Goal: Task Accomplishment & Management: Use online tool/utility

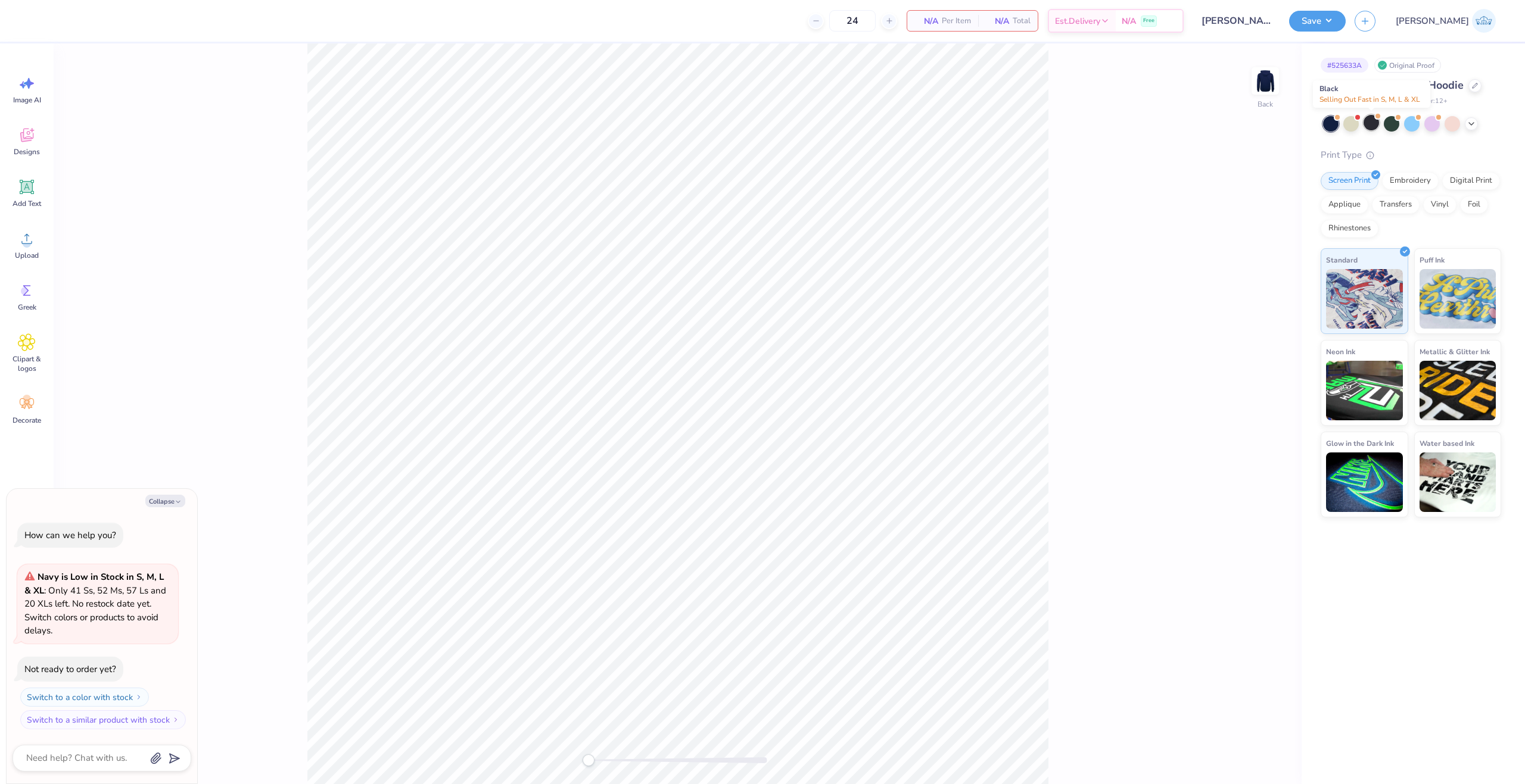
click at [1364, 126] on div at bounding box center [1371, 123] width 15 height 15
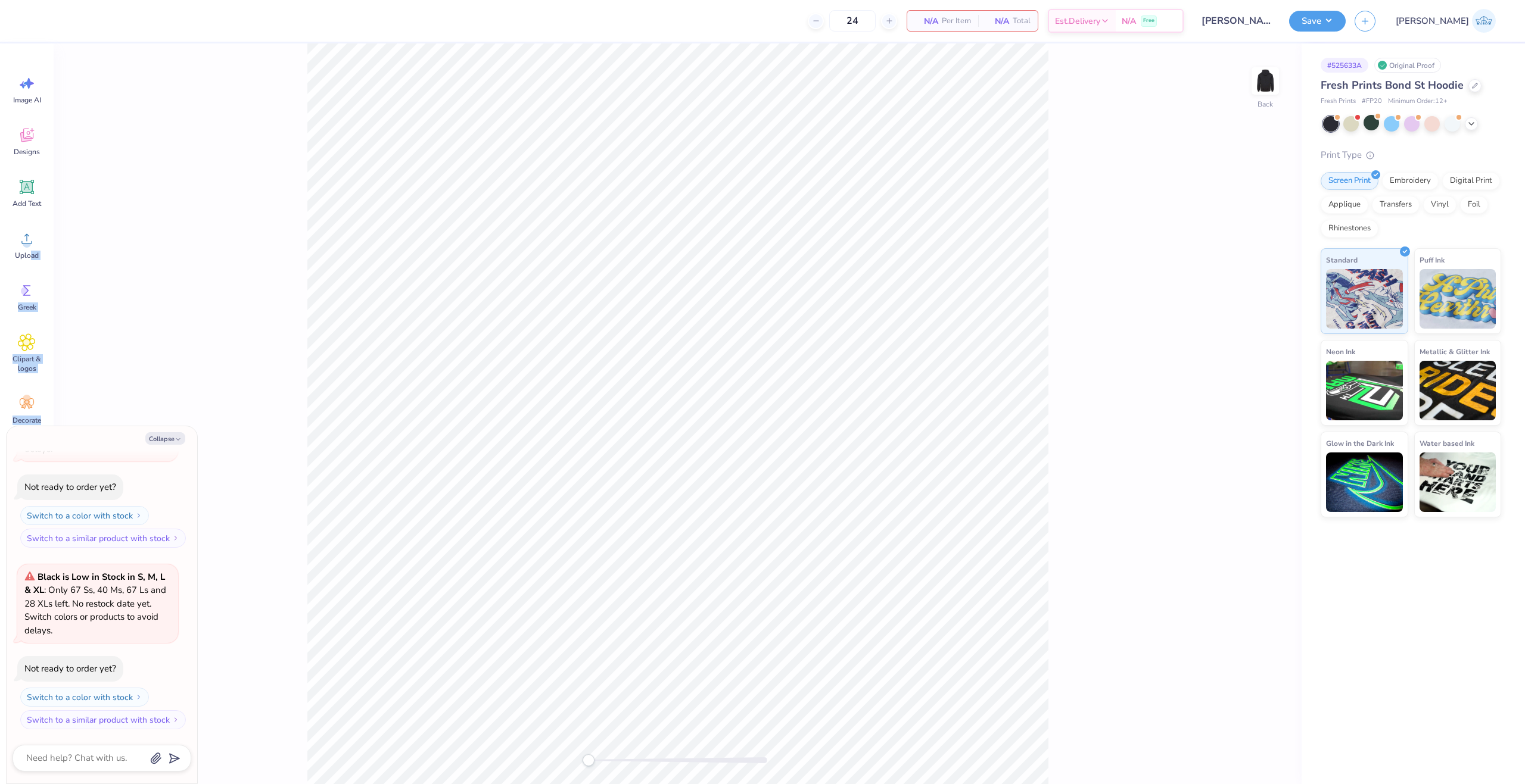
drag, startPoint x: 31, startPoint y: 253, endPoint x: 60, endPoint y: 188, distance: 71.2
click at [60, 188] on div "24 N/A Per Item N/A Total Est. Delivery N/A Free Design Title Ava Dow : The Ohi…" at bounding box center [762, 392] width 1525 height 784
click at [15, 188] on div "Add Text" at bounding box center [27, 193] width 43 height 45
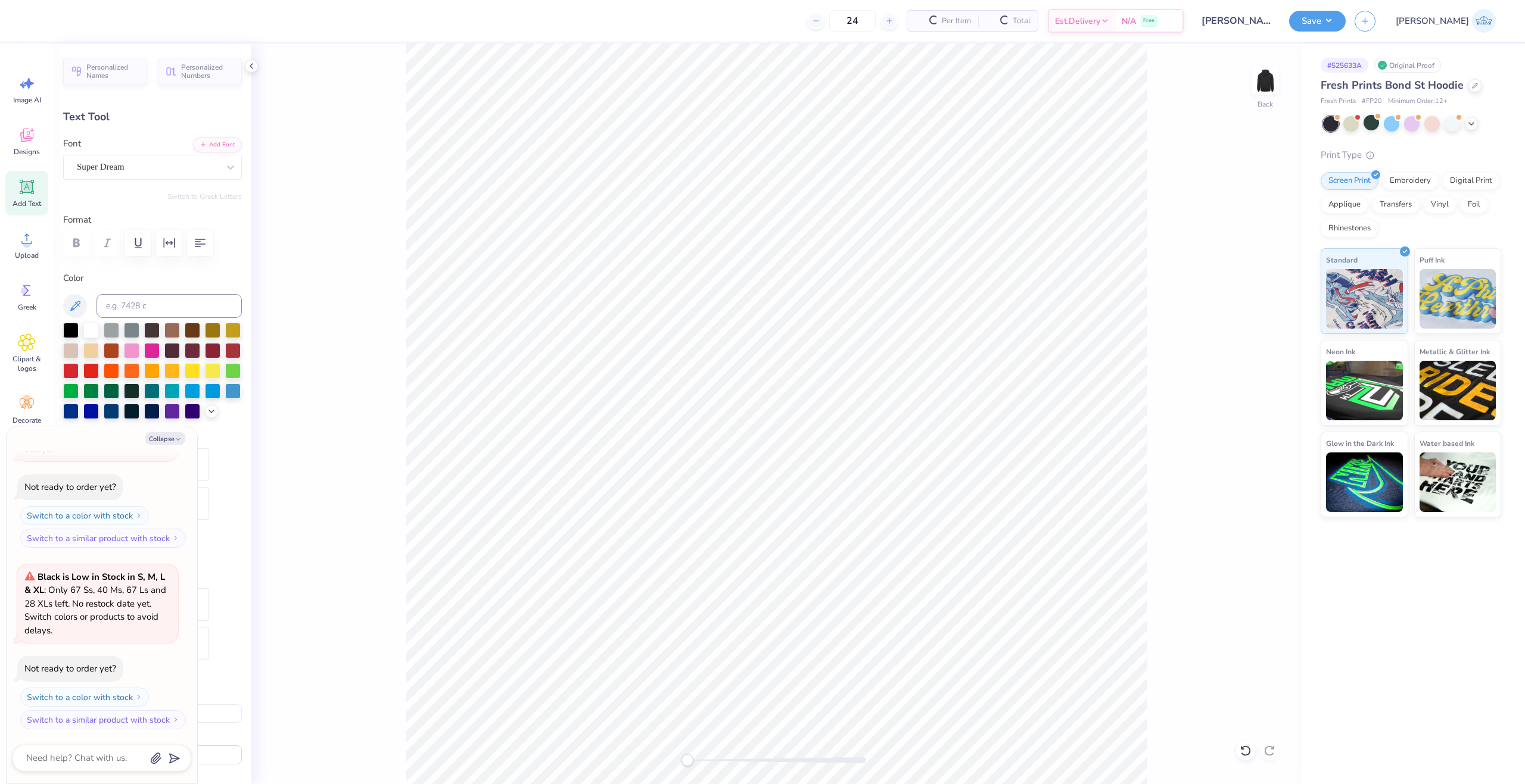
click at [186, 135] on div "Personalized Names Personalized Numbers Text Tool Add Font Font Super Dream Swi…" at bounding box center [152, 414] width 198 height 741
click at [201, 145] on button "Add Font" at bounding box center [218, 144] width 49 height 15
click at [32, 260] on span "Upload" at bounding box center [26, 255] width 24 height 9
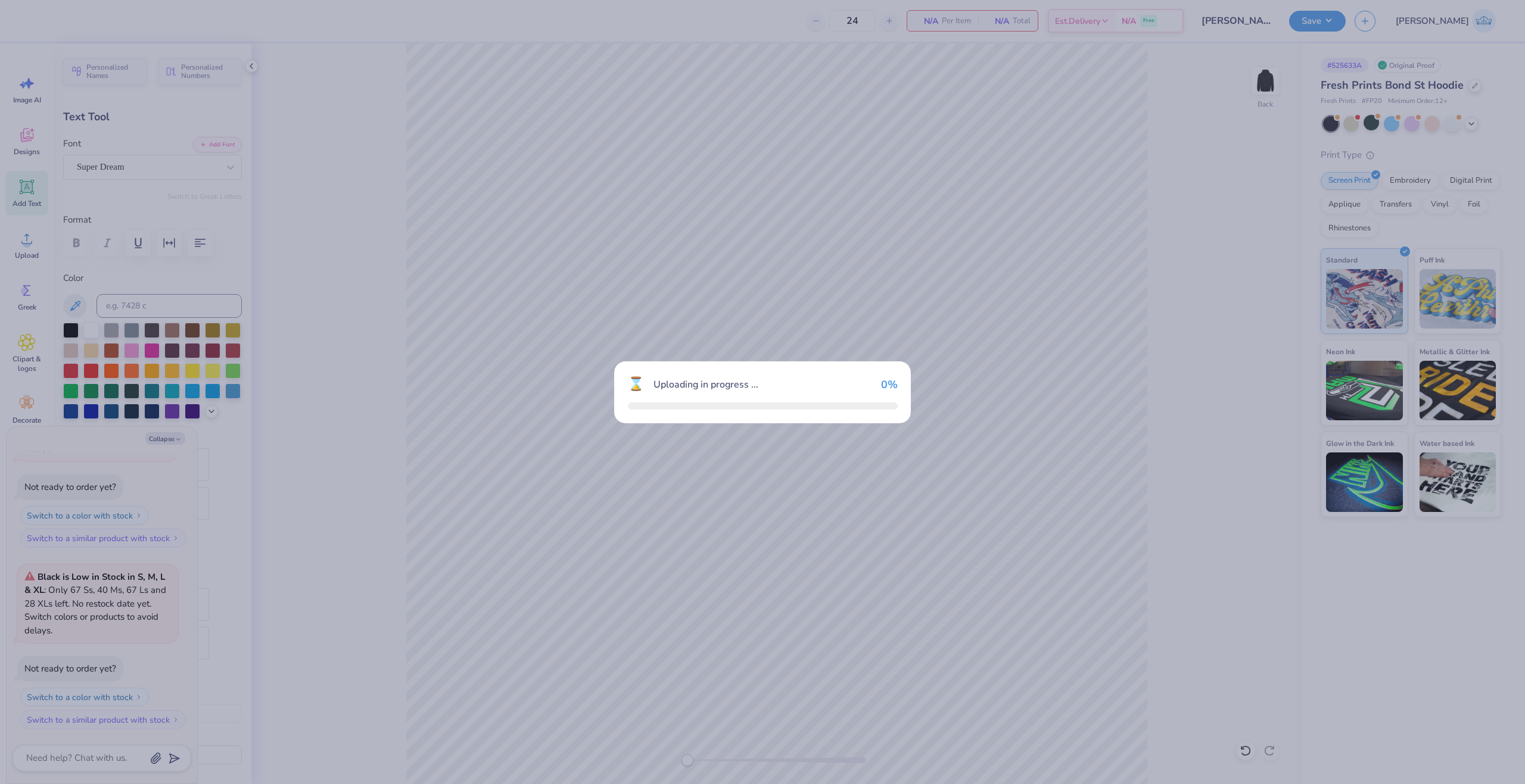
type textarea "x"
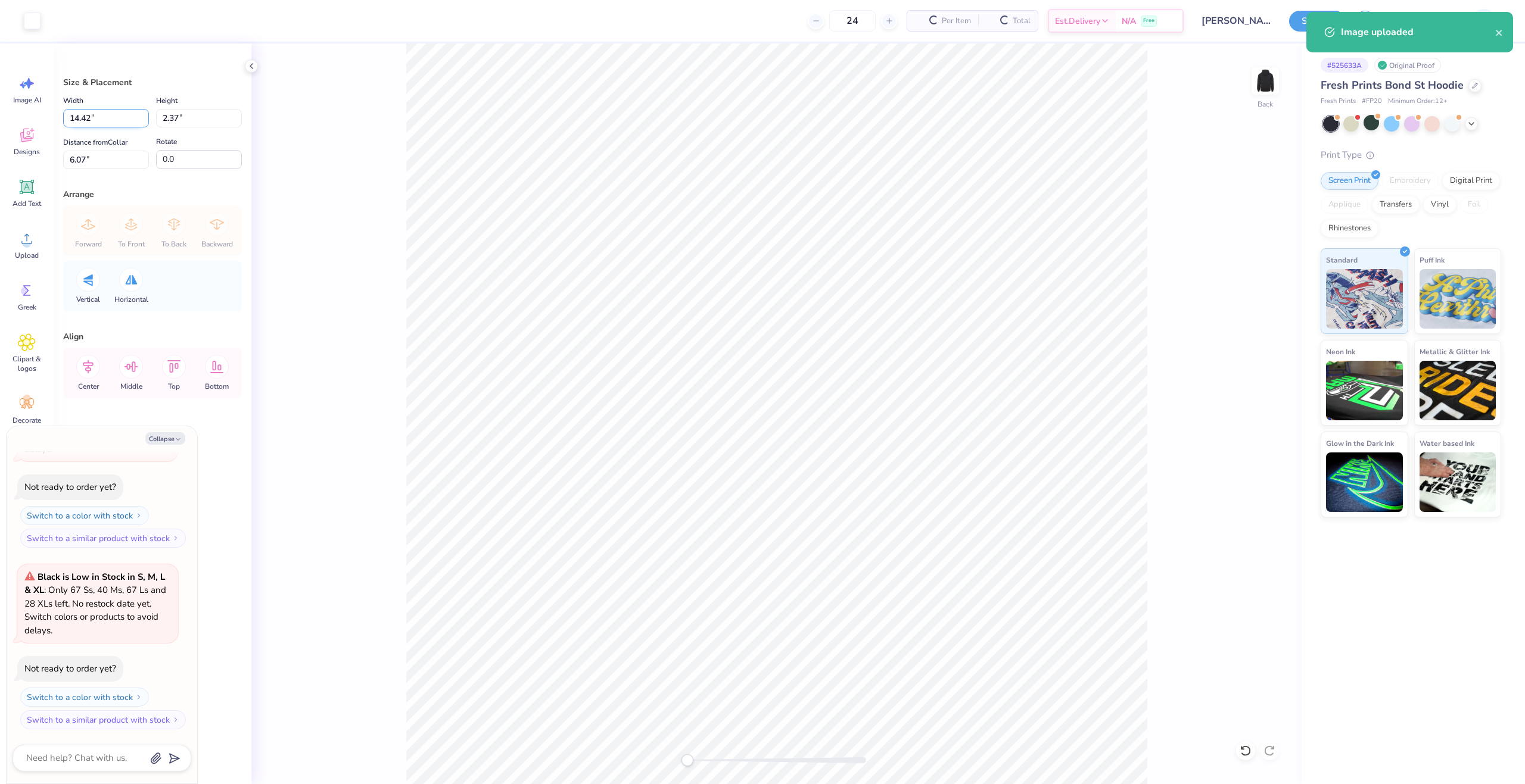
click at [96, 116] on input "14.42" at bounding box center [106, 118] width 86 height 18
type input "12"
type textarea "x"
type input "12.00"
type input "1.97"
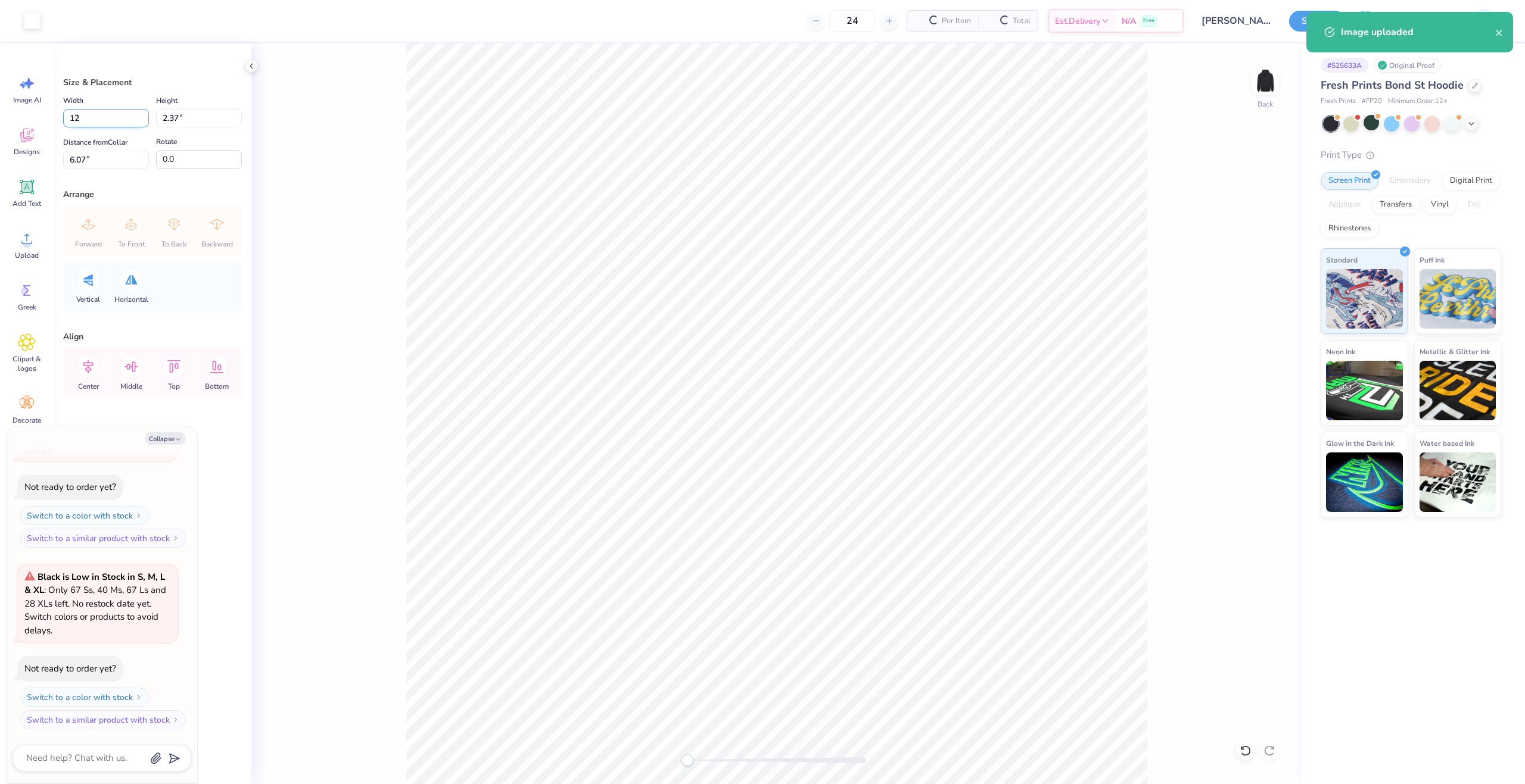
type input "6.27"
click at [96, 116] on input "12.00" at bounding box center [106, 118] width 86 height 18
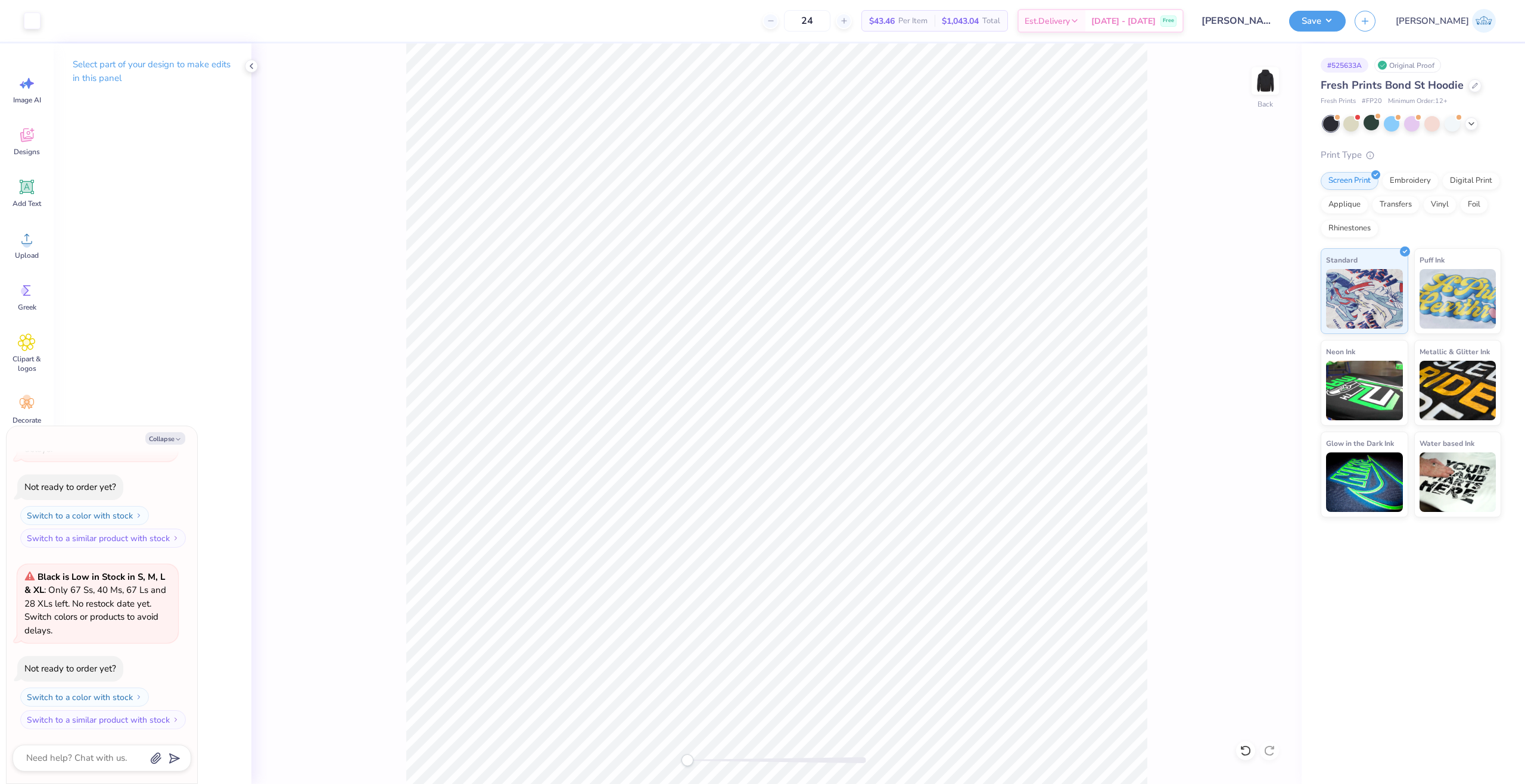
type textarea "x"
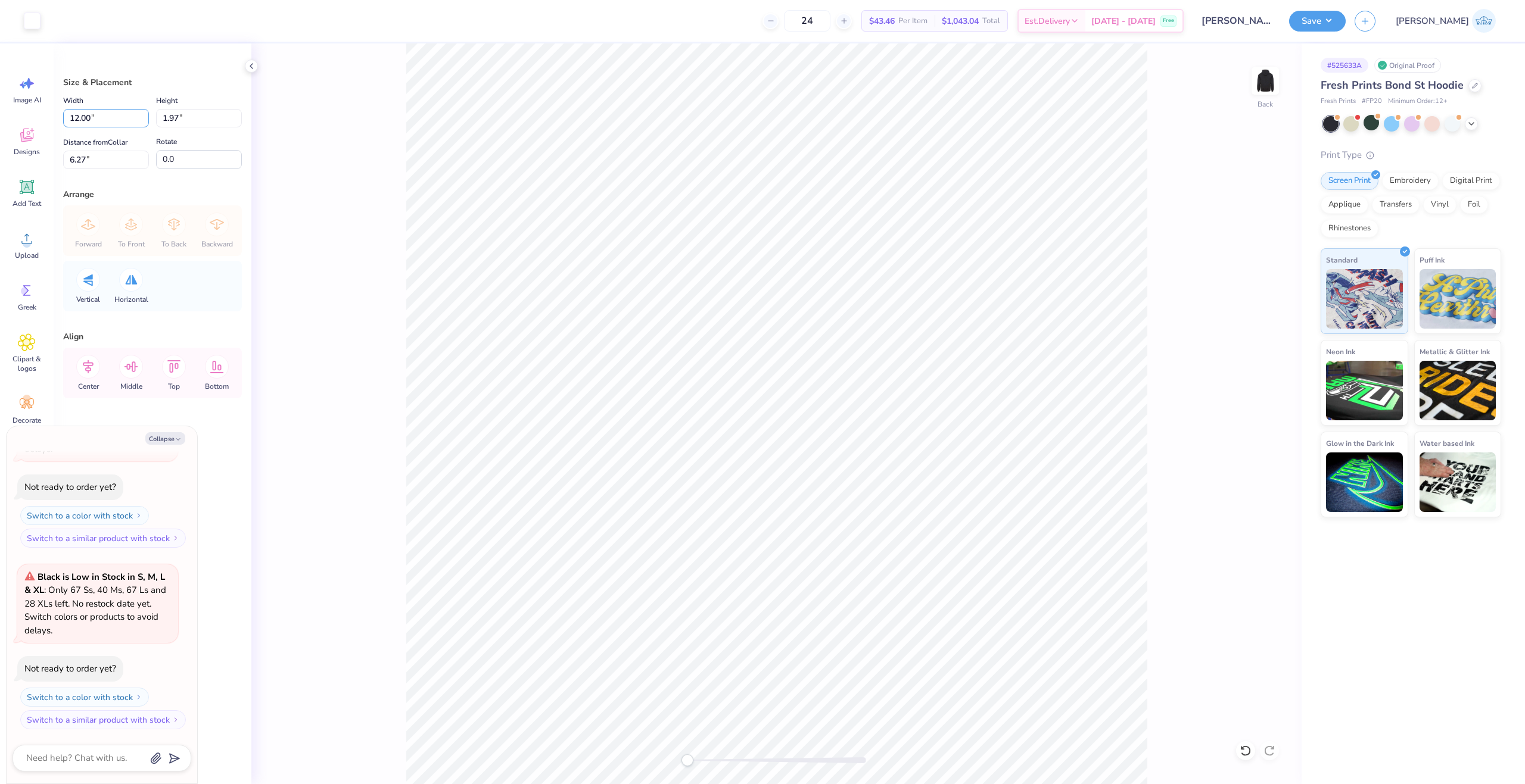
drag, startPoint x: 78, startPoint y: 114, endPoint x: 1, endPoint y: 126, distance: 77.9
click at [1, 126] on div "Art colors 24 $43.46 Per Item $1,043.04 Total Est. Delivery Oct 10 - 13 Free De…" at bounding box center [762, 392] width 1525 height 784
type input "10.00"
type textarea "x"
type input "1.64"
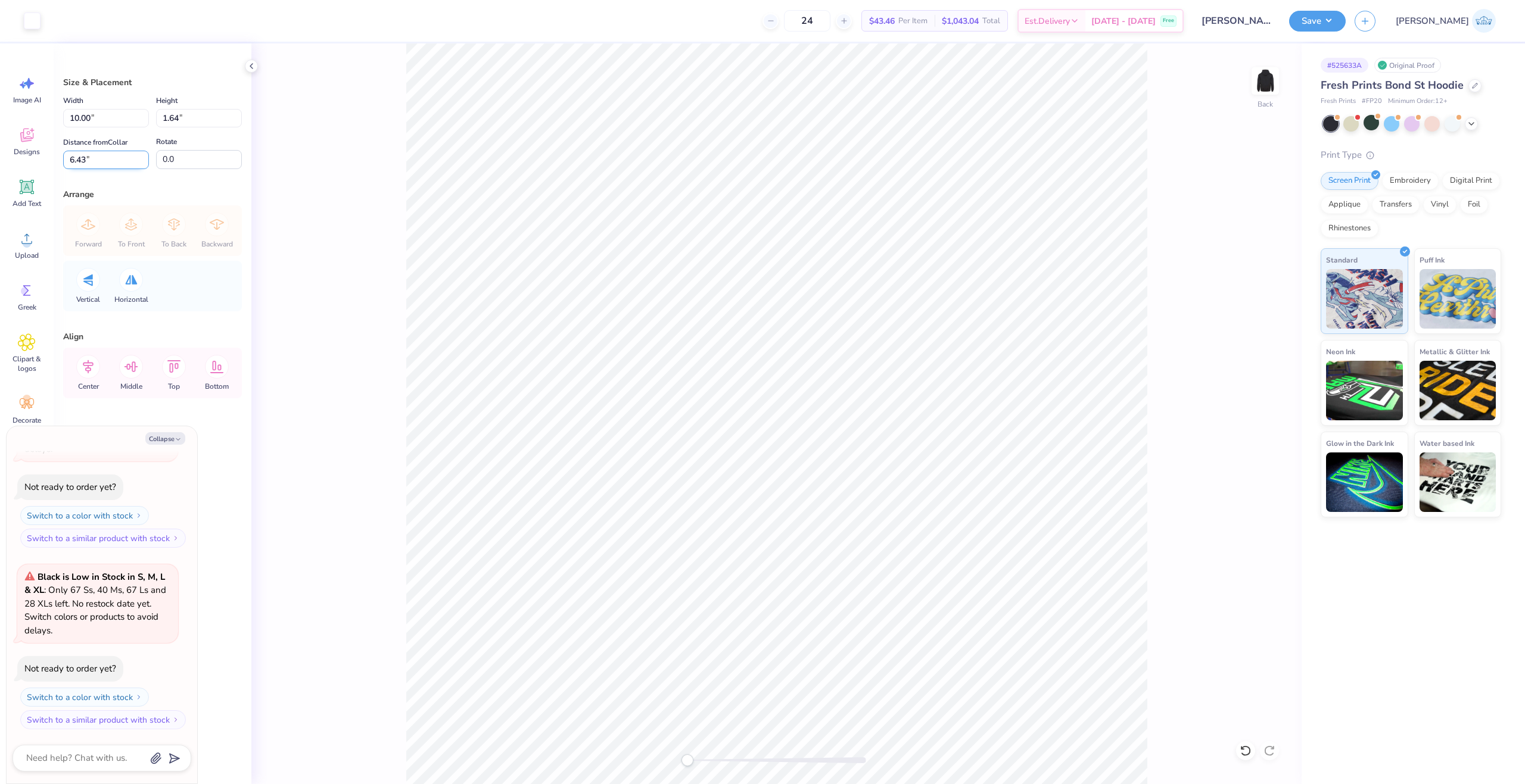
click at [75, 160] on input "6.43" at bounding box center [106, 160] width 86 height 18
type input "3"
click at [368, 218] on div "Back" at bounding box center [776, 414] width 1050 height 741
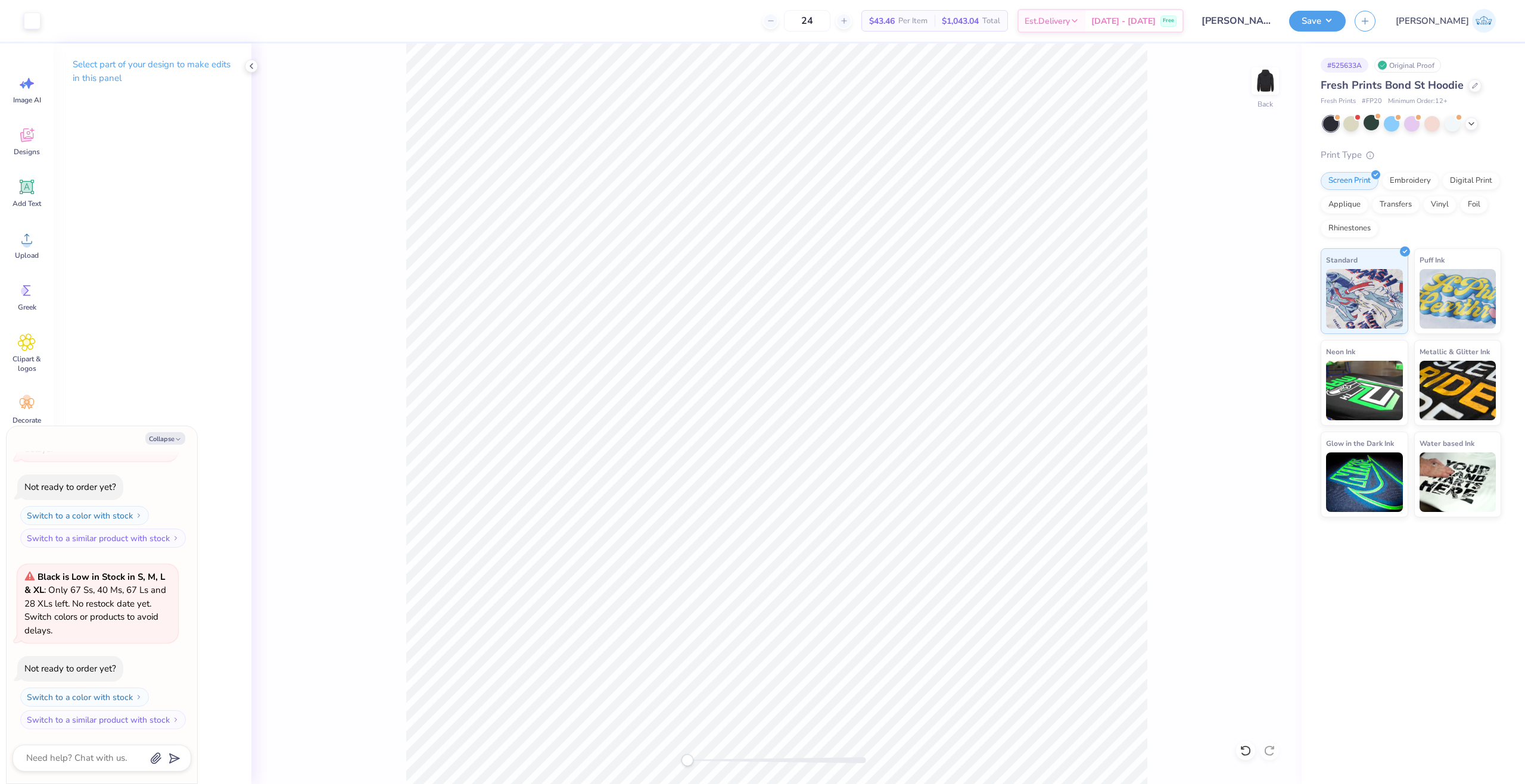
type textarea "x"
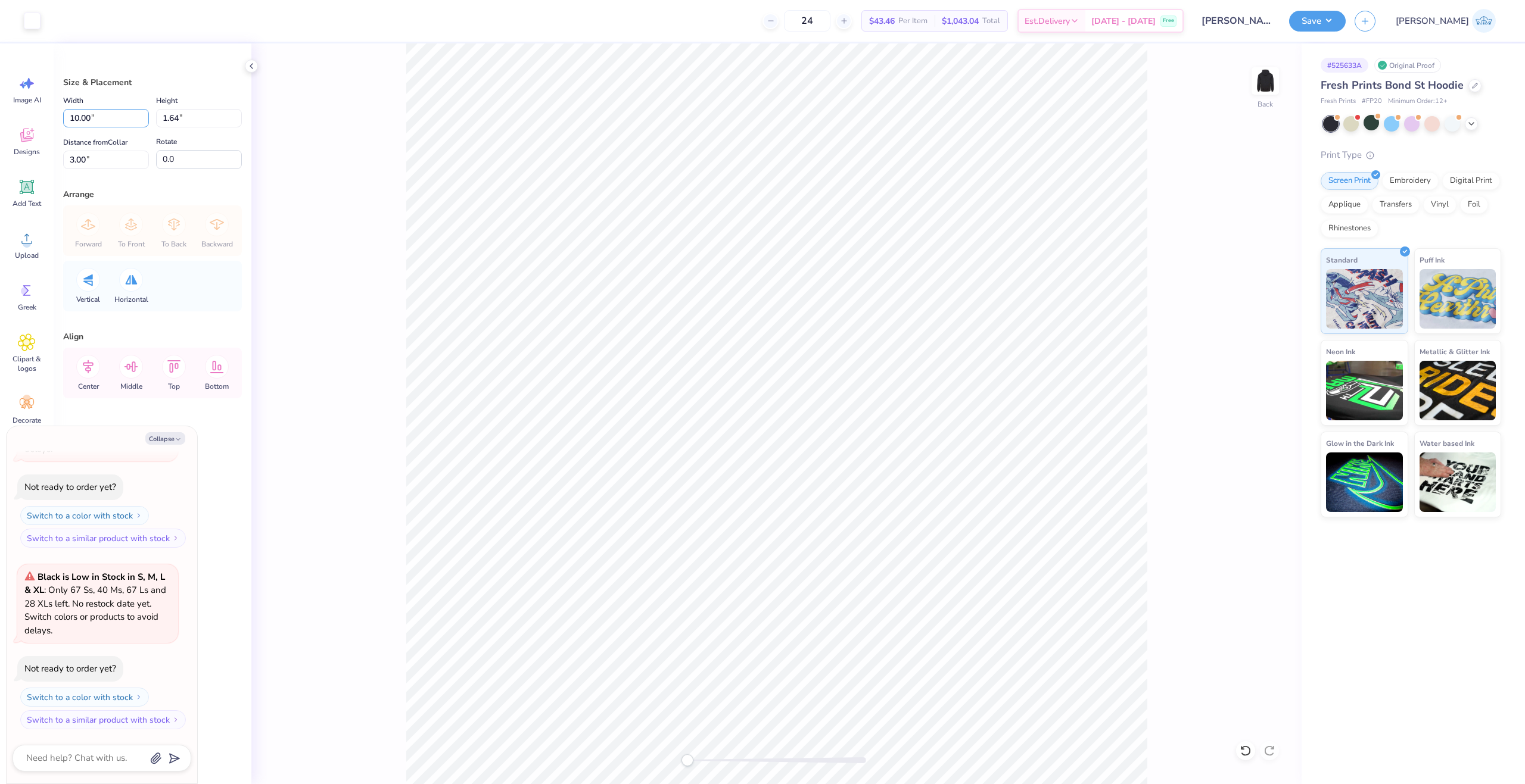
drag, startPoint x: 112, startPoint y: 120, endPoint x: -10, endPoint y: 151, distance: 125.9
click at [0, 151] on html "Art colors 24 $43.46 Per Item $1,043.04 Total Est. Delivery Oct 10 - 13 Free De…" at bounding box center [762, 392] width 1525 height 784
type input "9"
type textarea "x"
type input "9.00"
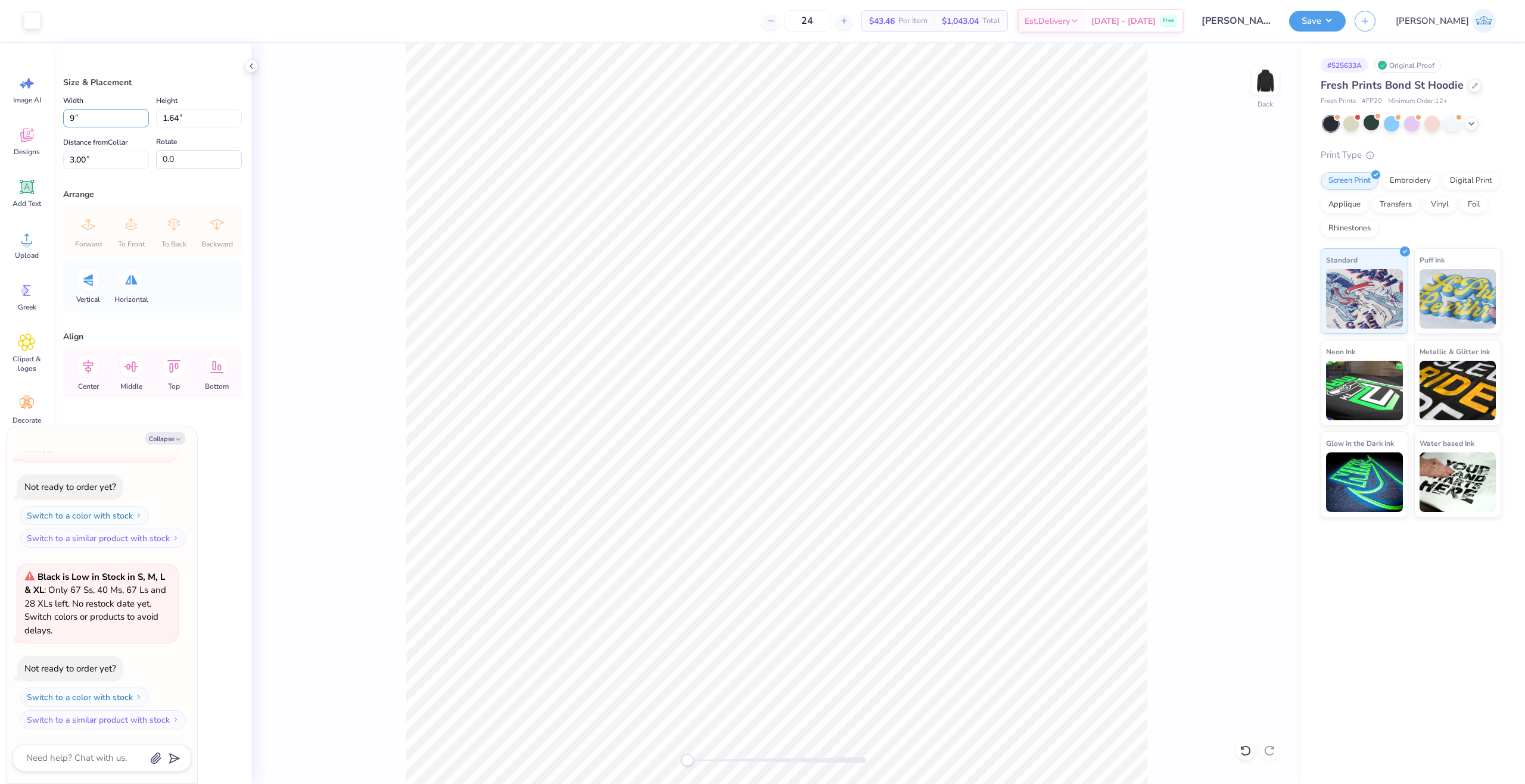
type input "1.48"
click at [78, 161] on input "3.08" at bounding box center [106, 160] width 86 height 18
type input "3"
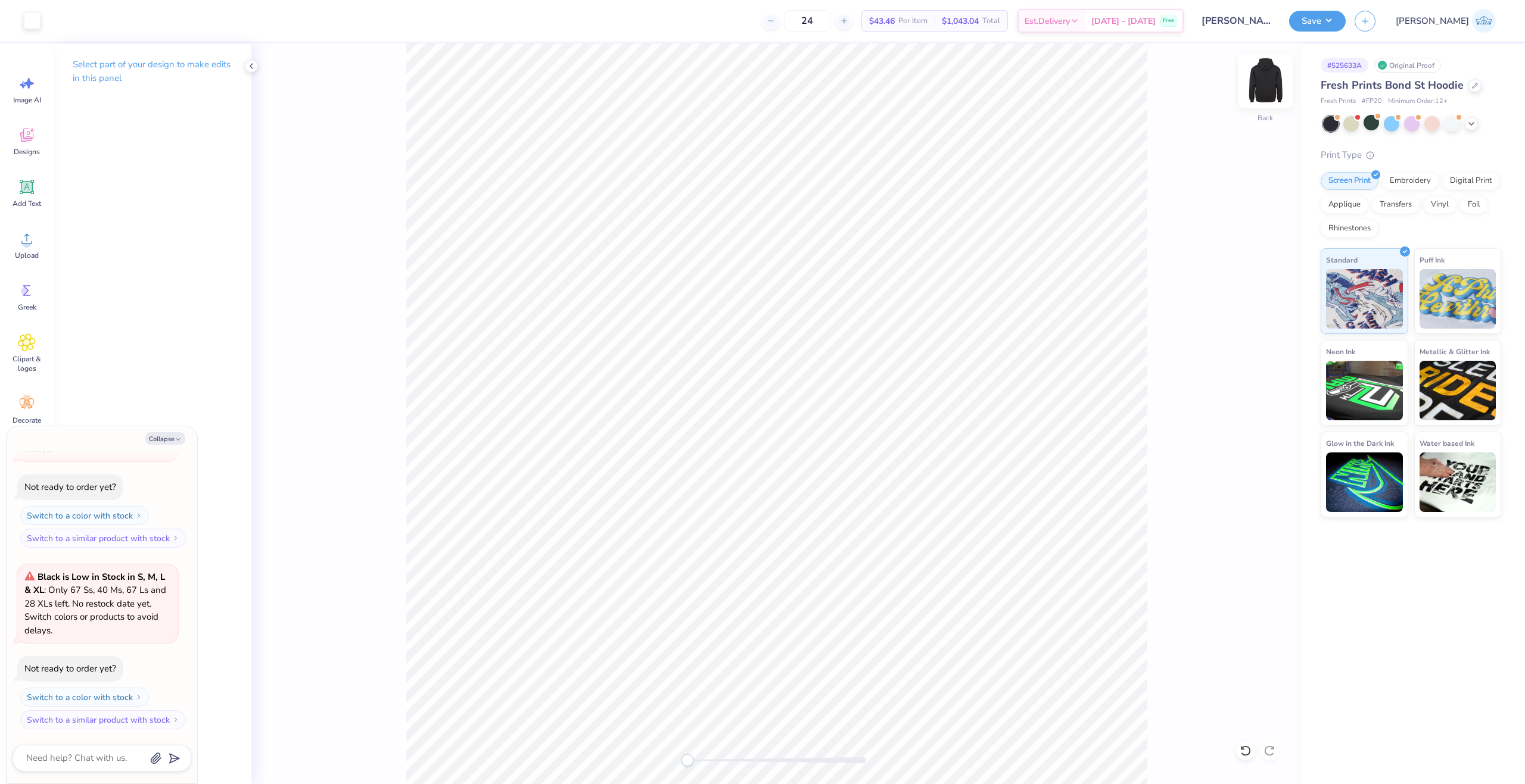
click at [1263, 83] on img at bounding box center [1265, 81] width 48 height 48
click at [30, 257] on span "Upload" at bounding box center [26, 255] width 24 height 9
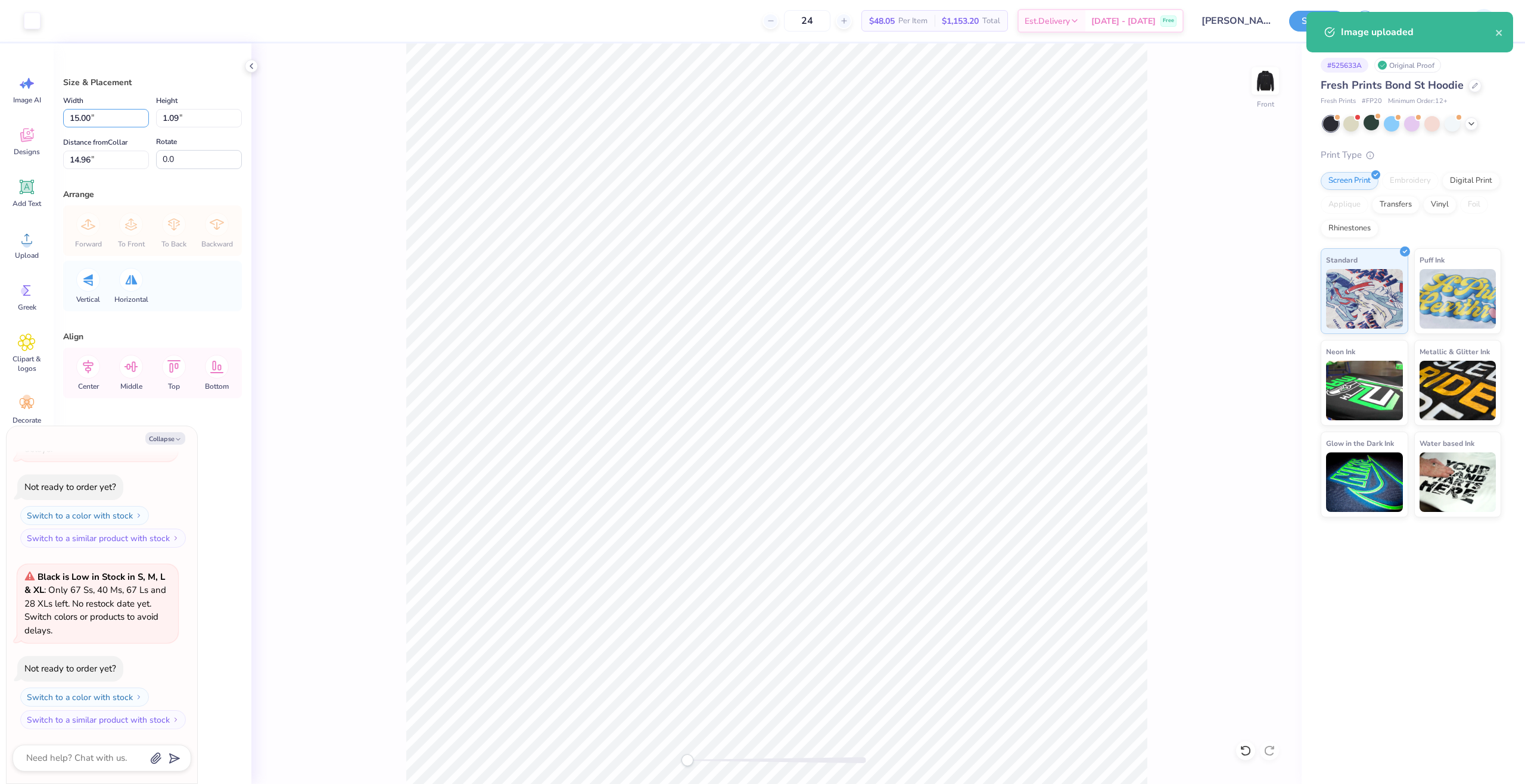
drag, startPoint x: 99, startPoint y: 115, endPoint x: 387, endPoint y: 125, distance: 288.2
click at [33, 125] on div "Art colors 24 $48.05 Per Item $1,153.20 Total Est. Delivery Oct 10 - 13 Free De…" at bounding box center [762, 392] width 1525 height 784
click at [1276, 85] on img at bounding box center [1265, 81] width 48 height 48
click at [1261, 82] on img at bounding box center [1265, 81] width 48 height 48
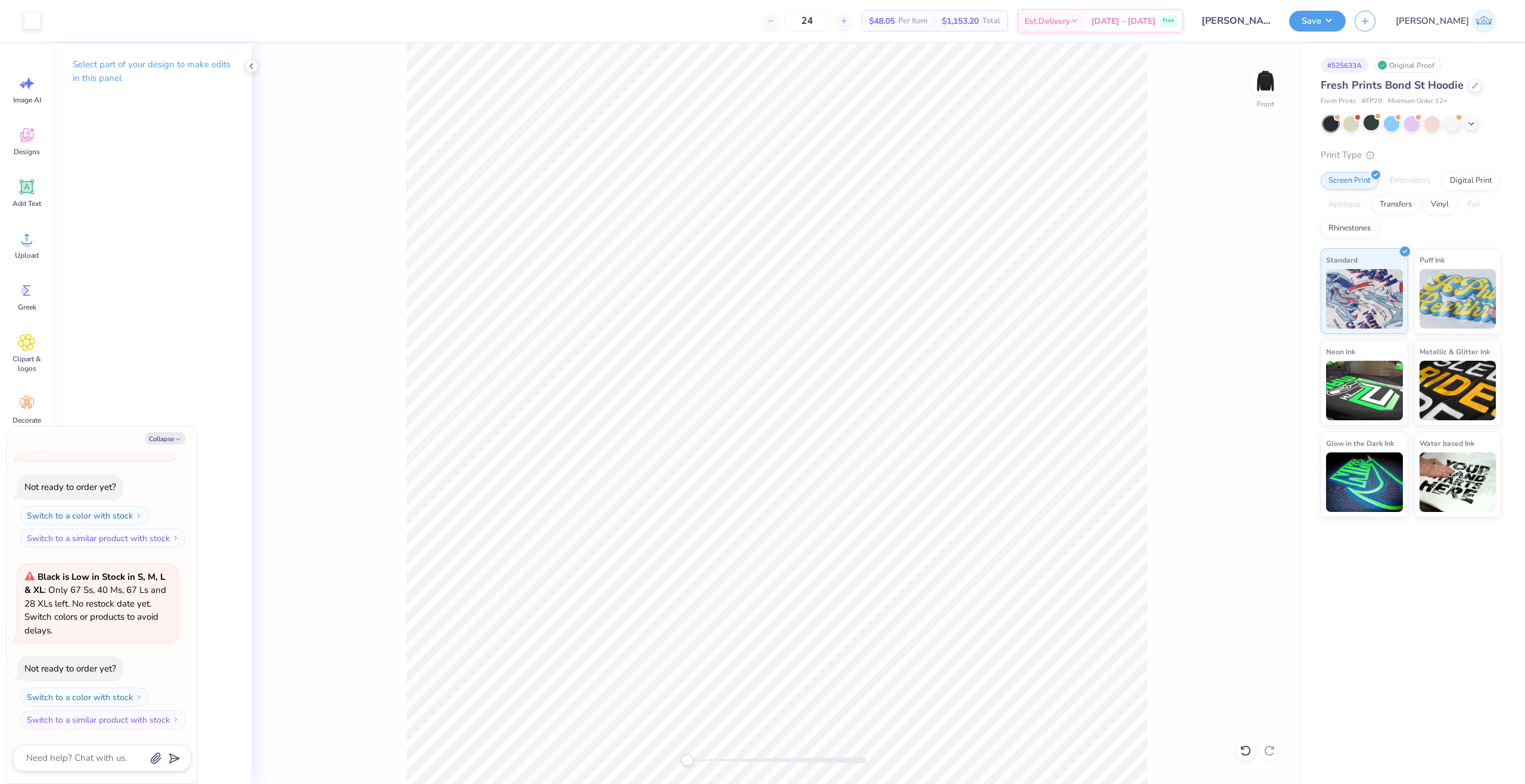
type textarea "x"
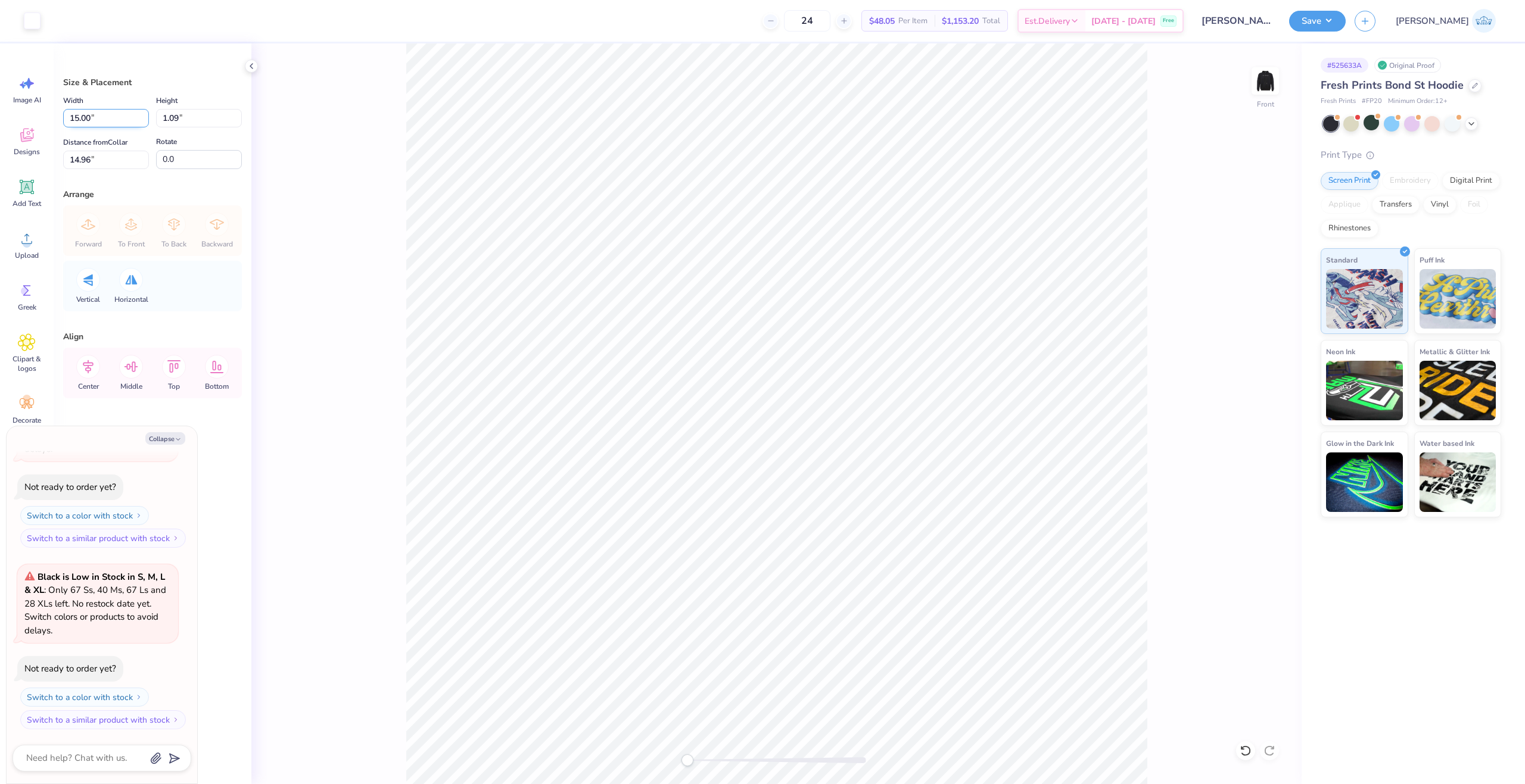
click at [81, 121] on input "15.00" at bounding box center [106, 118] width 86 height 18
type input "9"
type textarea "x"
type input "9.00"
type input "0.65"
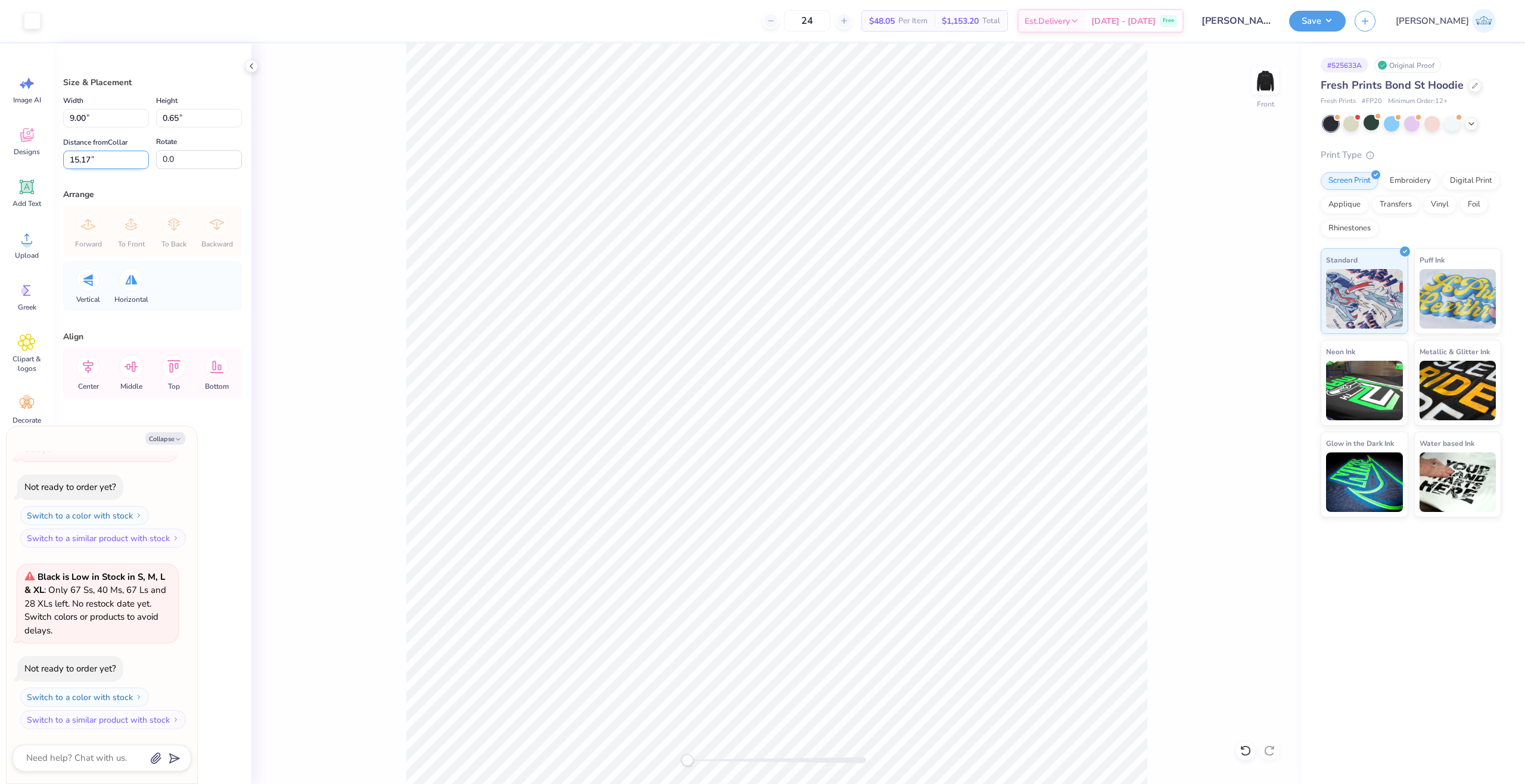
click at [84, 153] on input "15.17" at bounding box center [106, 160] width 86 height 18
type input "6"
click at [359, 449] on div "Front" at bounding box center [776, 414] width 1050 height 741
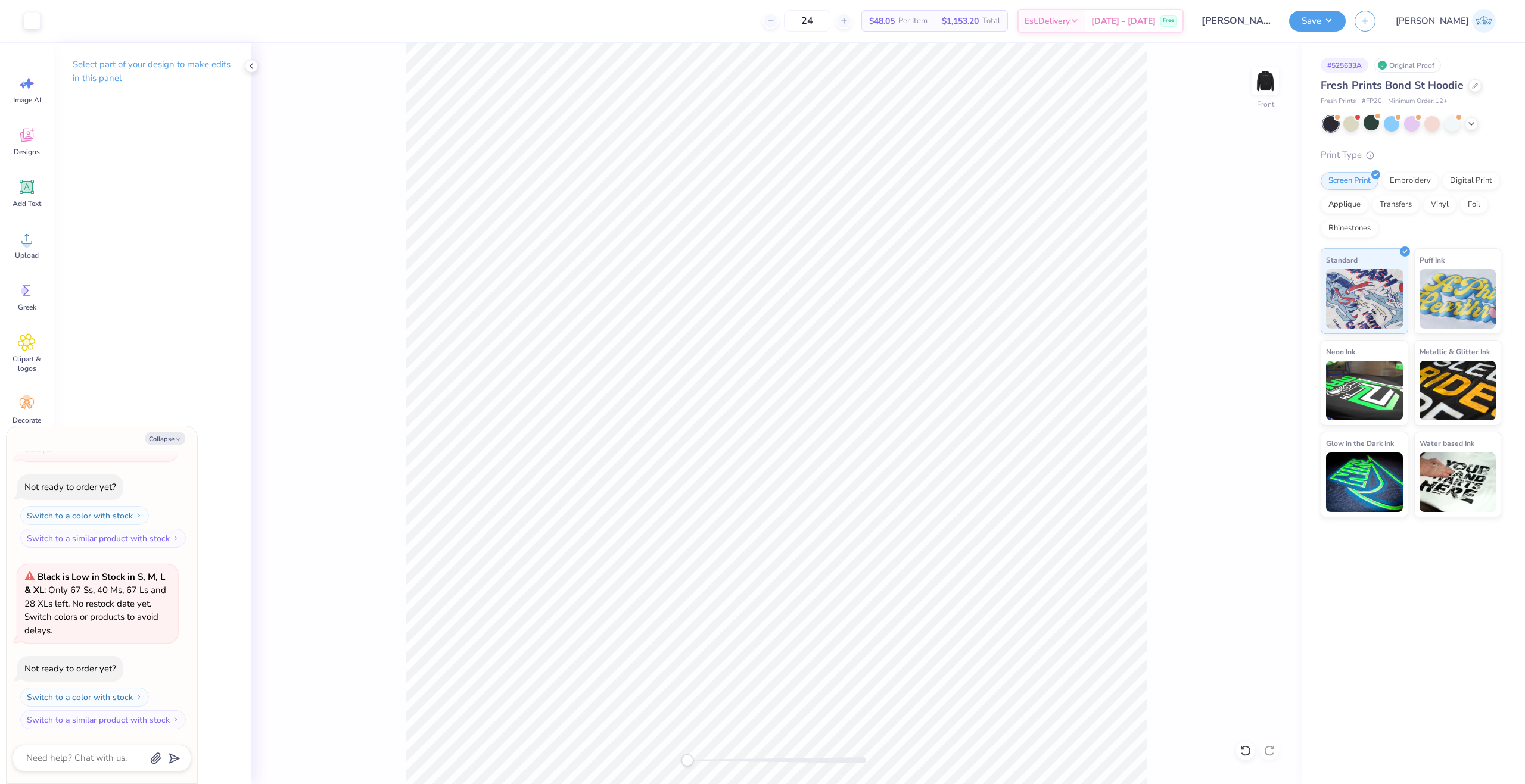
type textarea "x"
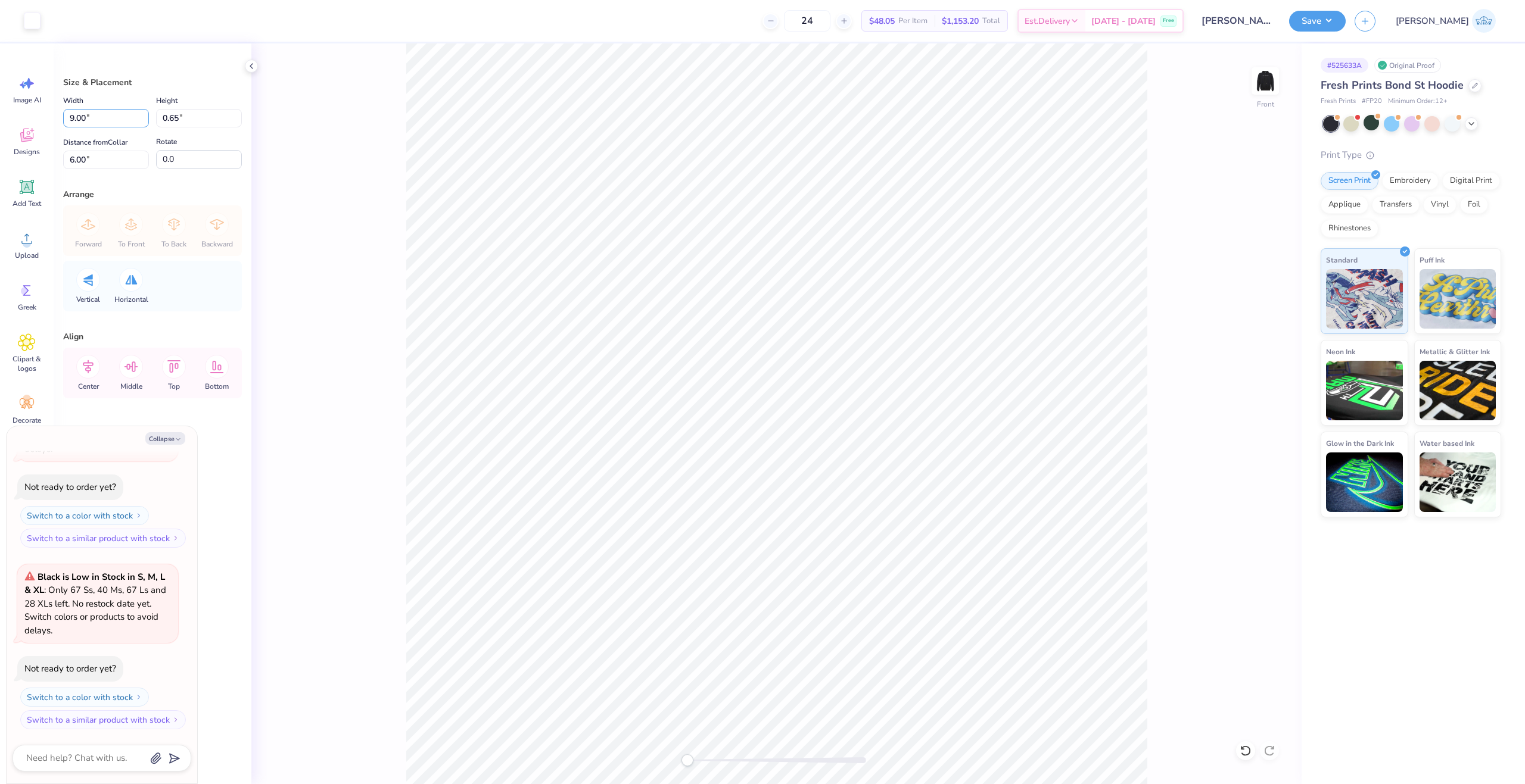
drag, startPoint x: 108, startPoint y: 118, endPoint x: -21, endPoint y: 125, distance: 129.2
click at [0, 125] on html "Art colors 24 $48.05 Per Item $1,153.20 Total Est. Delivery Oct 10 - 13 Free De…" at bounding box center [762, 392] width 1525 height 784
type input "10"
type textarea "x"
type input "10.00"
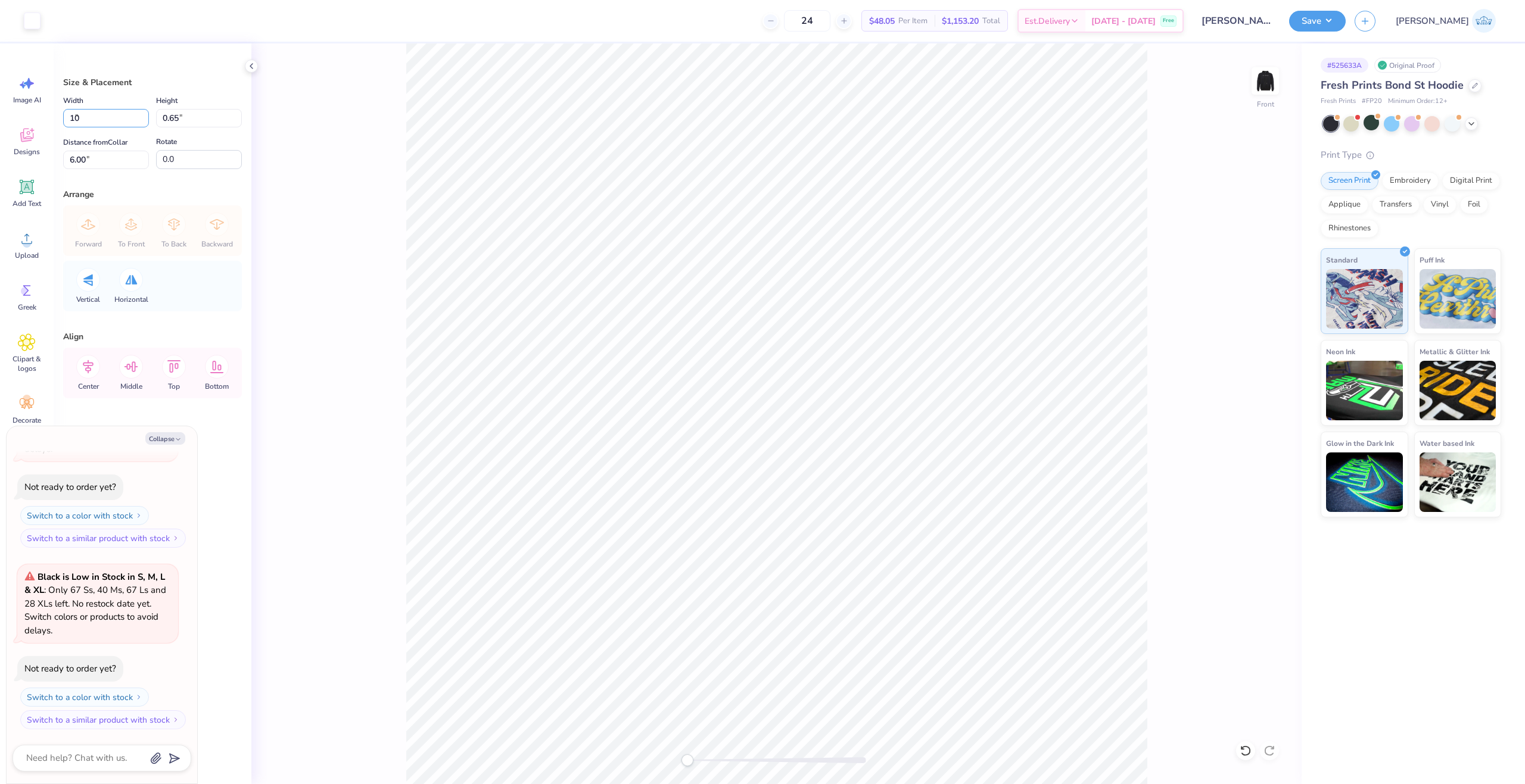
type input "0.73"
drag, startPoint x: 82, startPoint y: 158, endPoint x: -1, endPoint y: 149, distance: 83.5
click at [0, 149] on html "Art colors 24 $48.05 Per Item $1,153.20 Total Est. Delivery Oct 10 - 13 Free De…" at bounding box center [762, 392] width 1525 height 784
type input "3"
click at [87, 161] on input "3" at bounding box center [106, 160] width 86 height 18
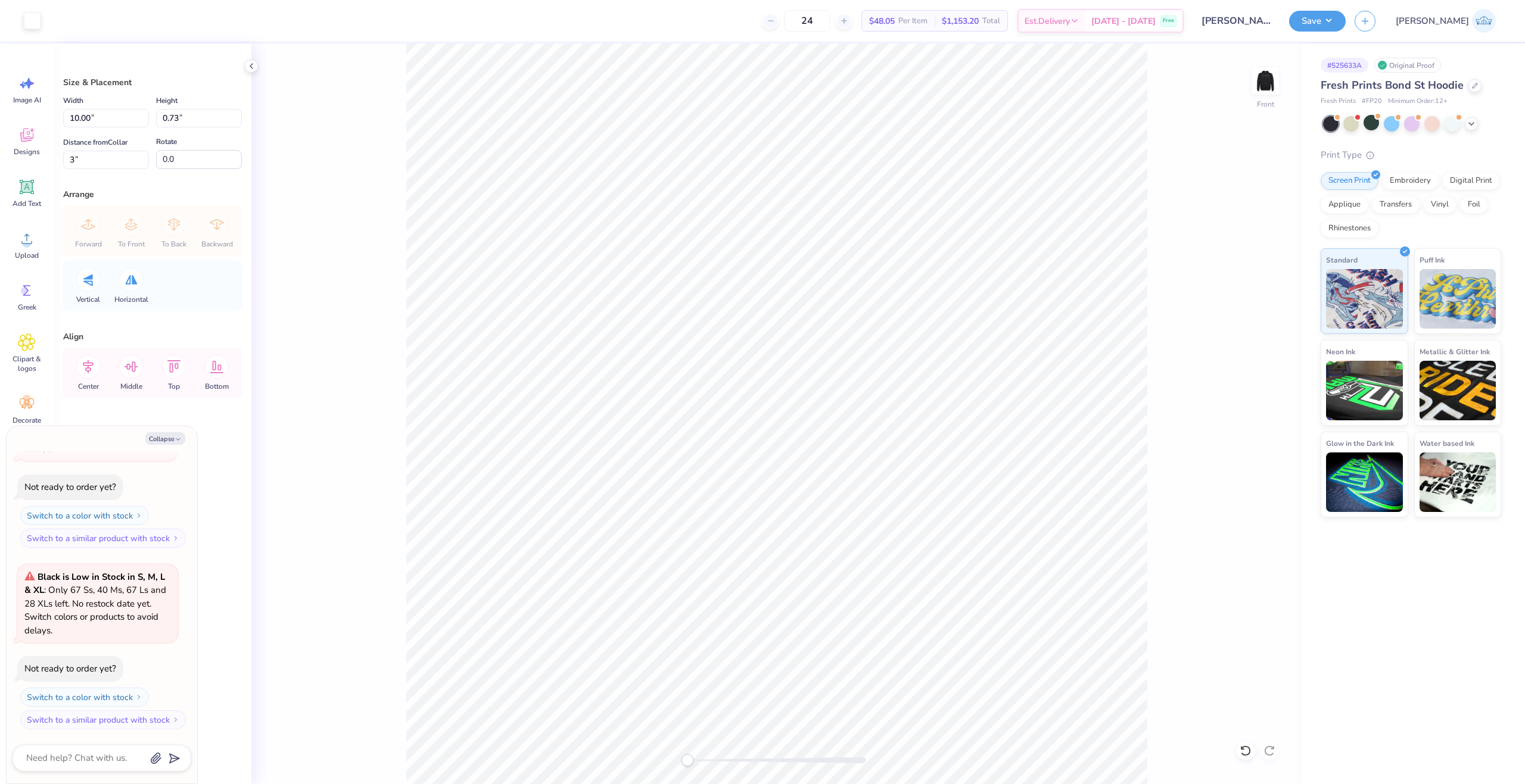
drag, startPoint x: 368, startPoint y: 295, endPoint x: 400, endPoint y: 307, distance: 34.2
click at [400, 307] on div "Front" at bounding box center [776, 414] width 1050 height 741
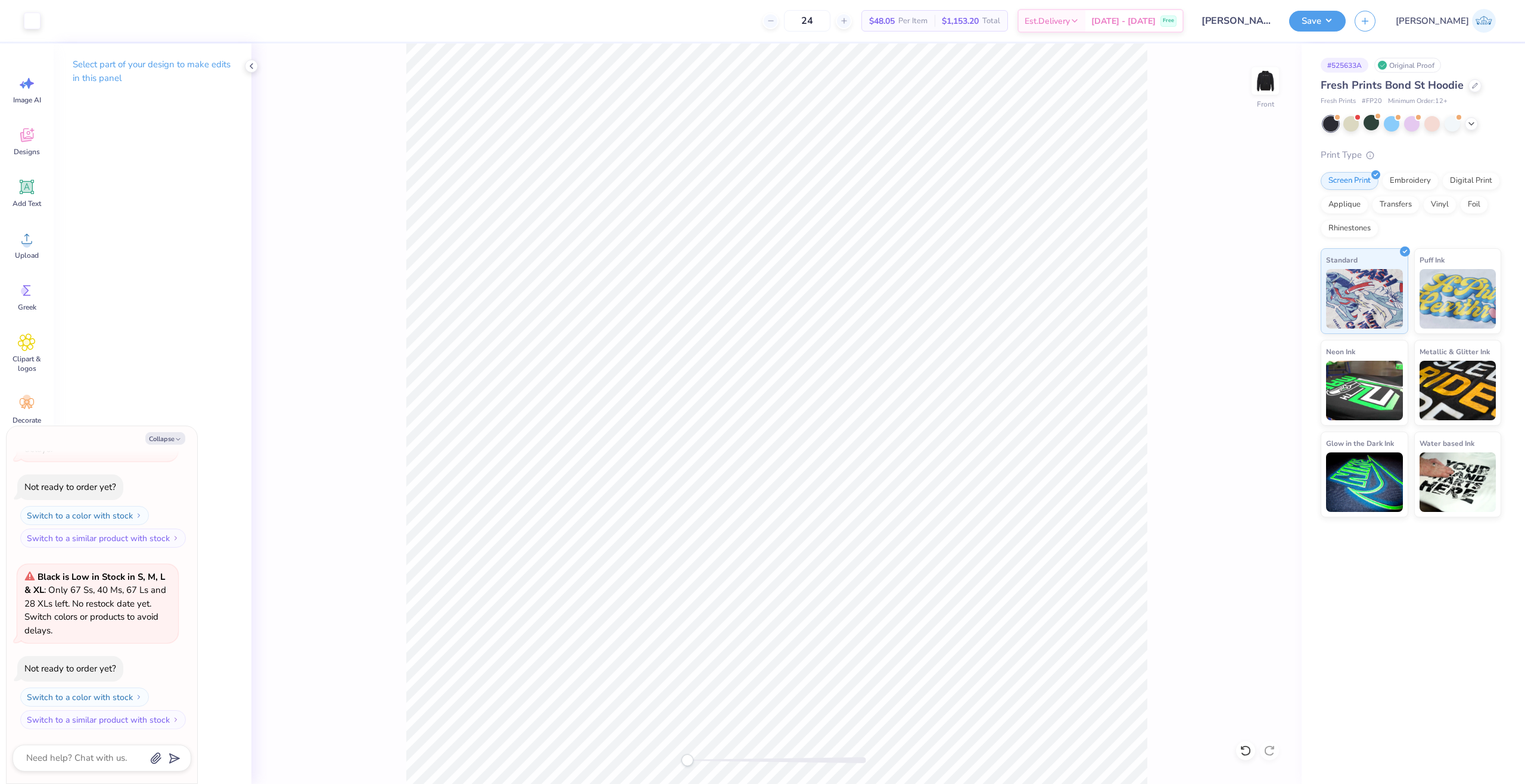
type textarea "x"
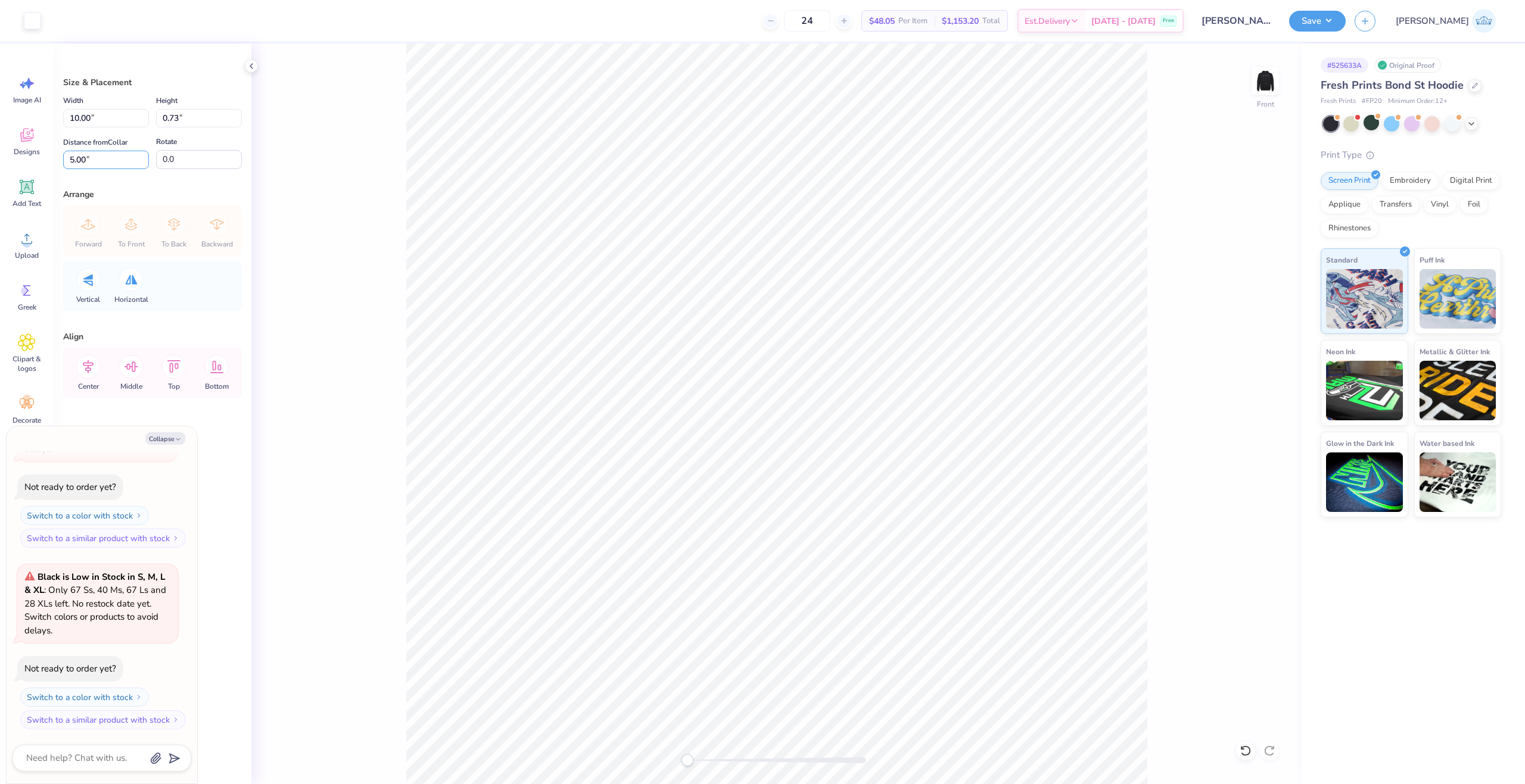
click at [7, 164] on div "Art colors 24 $48.05 Per Item $1,153.20 Total Est. Delivery Oct 10 - 13 Free De…" at bounding box center [762, 392] width 1525 height 784
type input "6"
click at [94, 358] on icon at bounding box center [88, 367] width 24 height 24
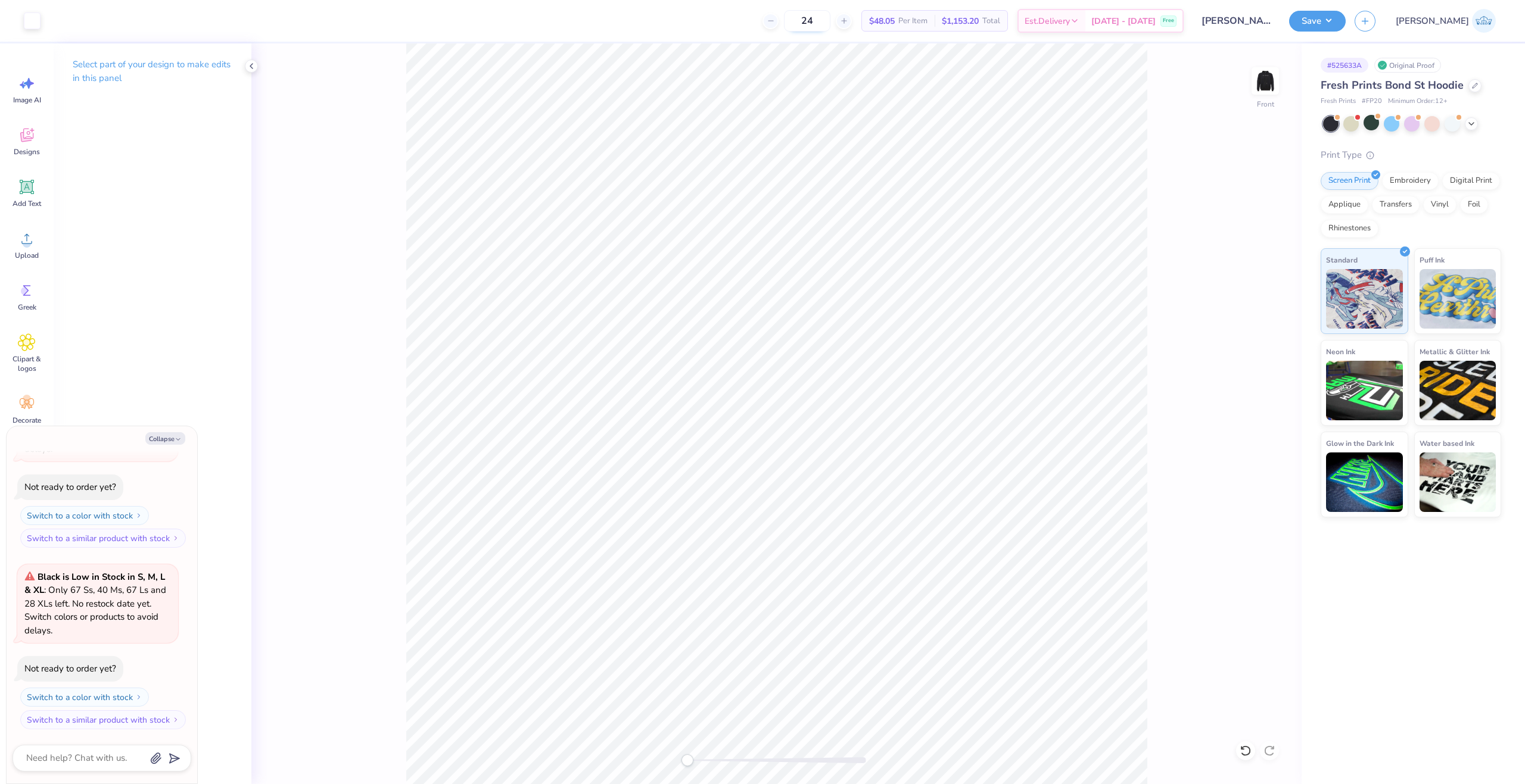
type textarea "x"
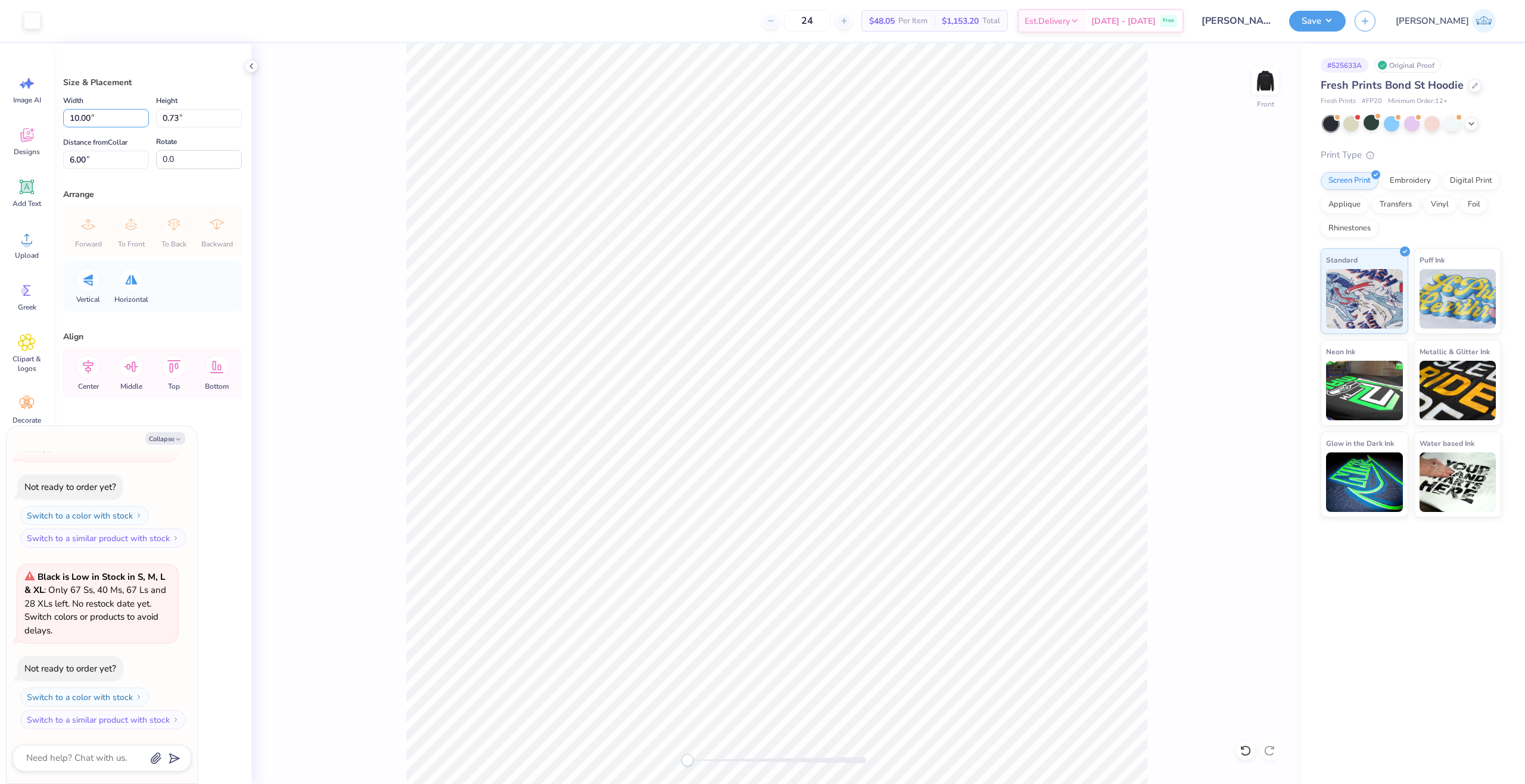
drag, startPoint x: 68, startPoint y: 118, endPoint x: 47, endPoint y: 119, distance: 21.0
click at [47, 119] on div "Art colors 24 $48.05 Per Item $1,153.20 Total Est. Delivery Oct 10 - 13 Free De…" at bounding box center [762, 392] width 1525 height 784
type input "12"
type textarea "x"
type input "12.00"
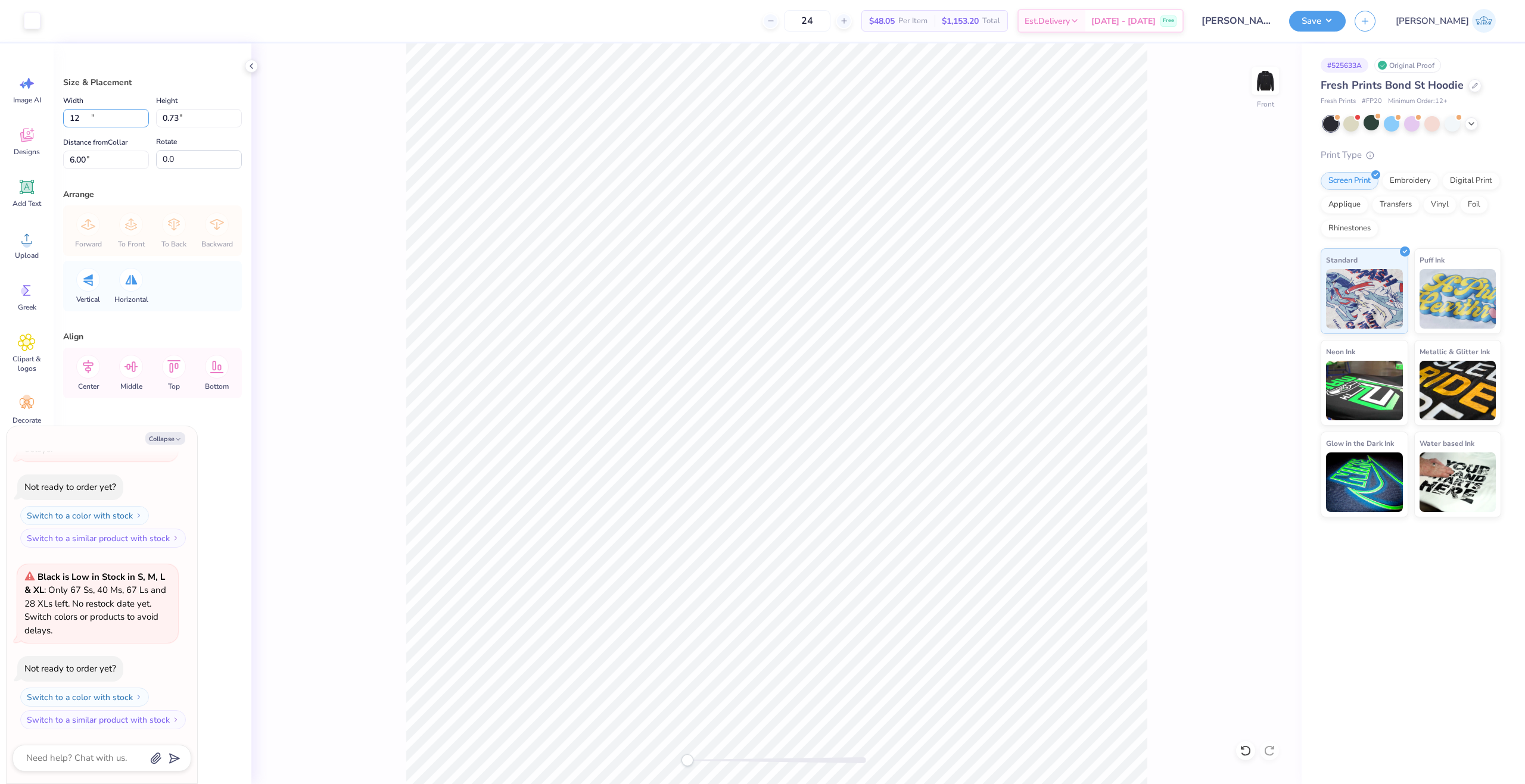
type input "0.87"
type input "5.93"
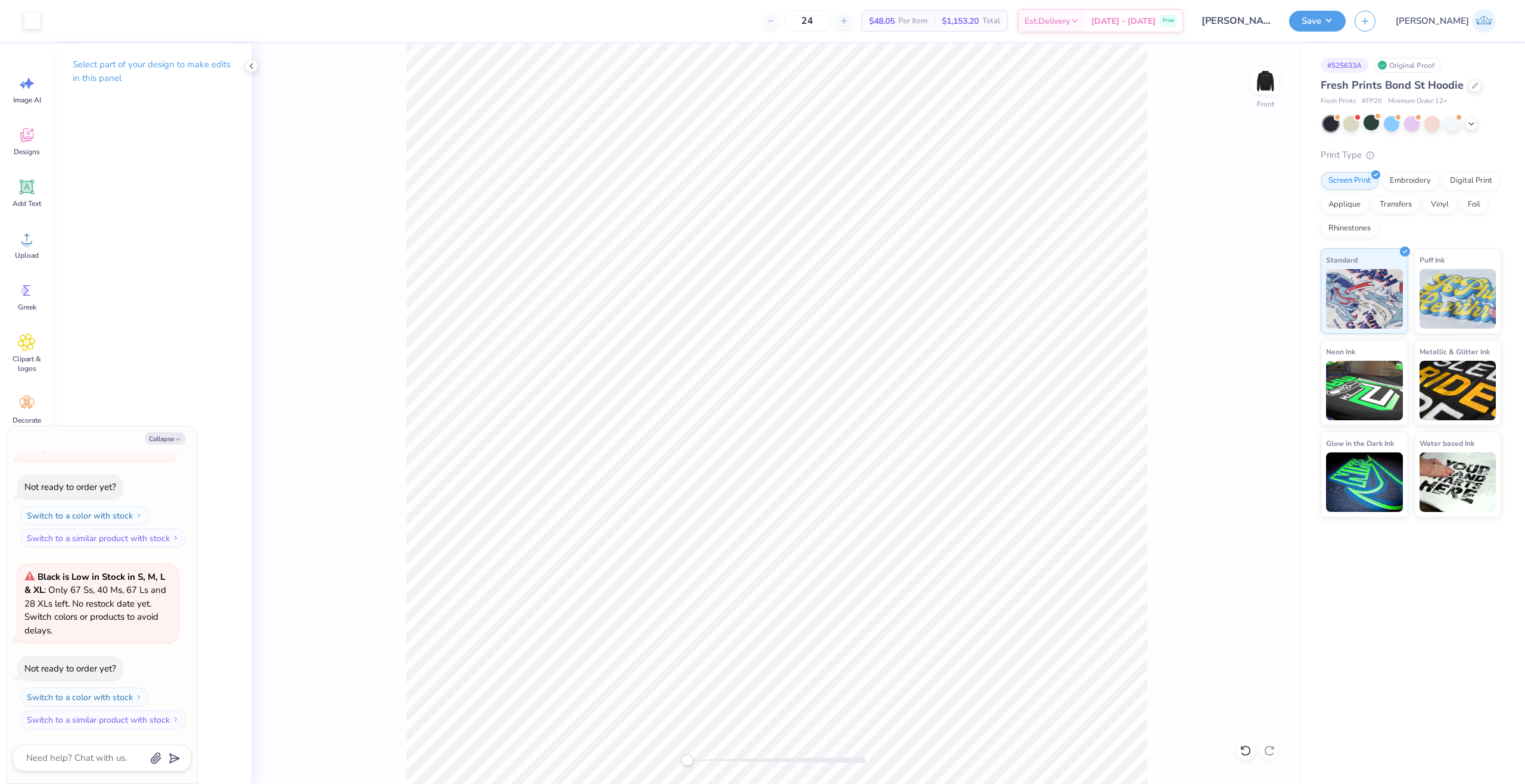
type textarea "x"
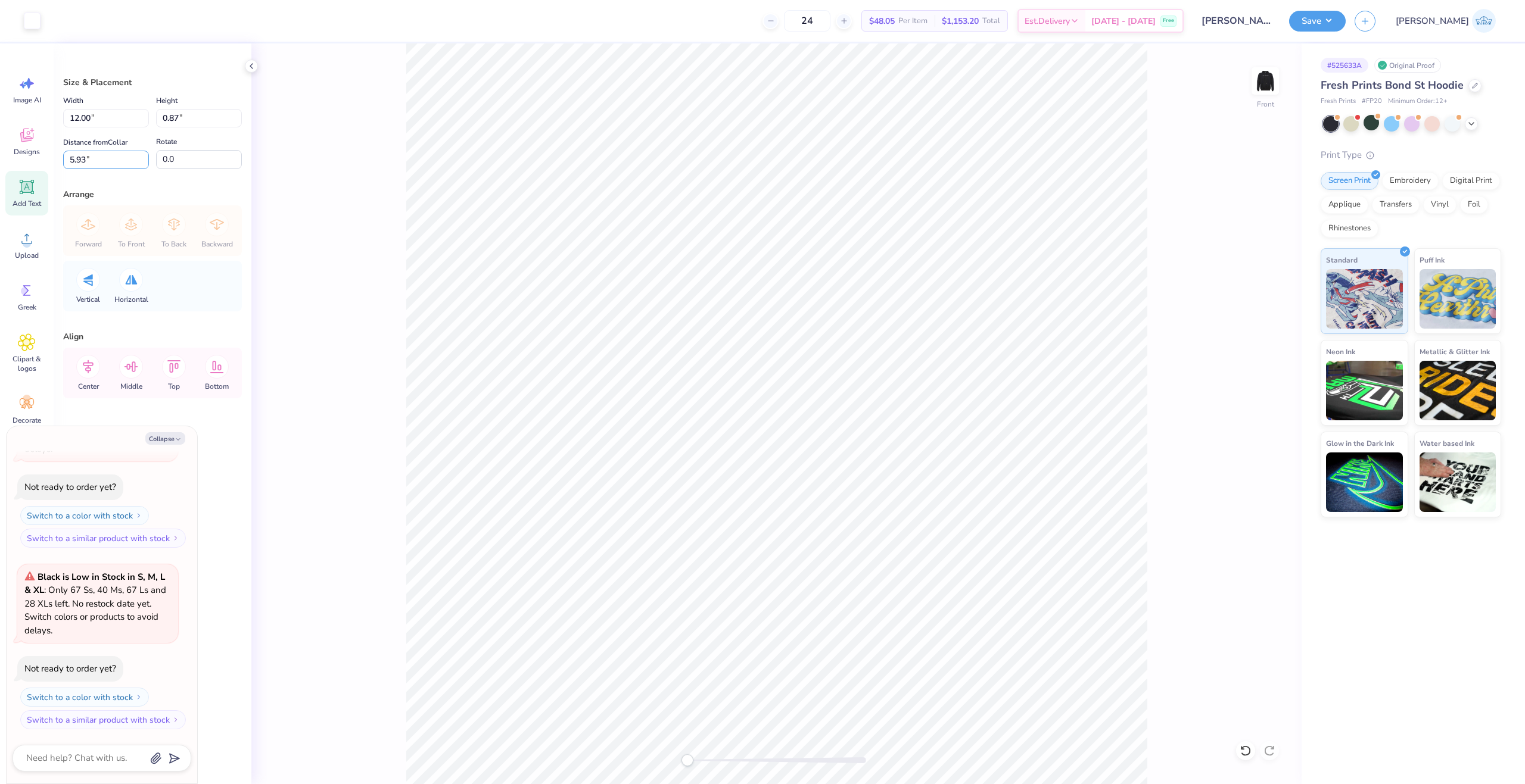
drag, startPoint x: 94, startPoint y: 154, endPoint x: 20, endPoint y: 172, distance: 76.2
click at [20, 172] on div "Art colors 24 $48.05 Per Item $1,153.20 Total Est. Delivery Oct 10 - 13 Free De…" at bounding box center [762, 392] width 1525 height 784
type input "6"
click at [85, 359] on icon at bounding box center [88, 367] width 24 height 24
click at [101, 160] on input "6.00" at bounding box center [106, 160] width 86 height 18
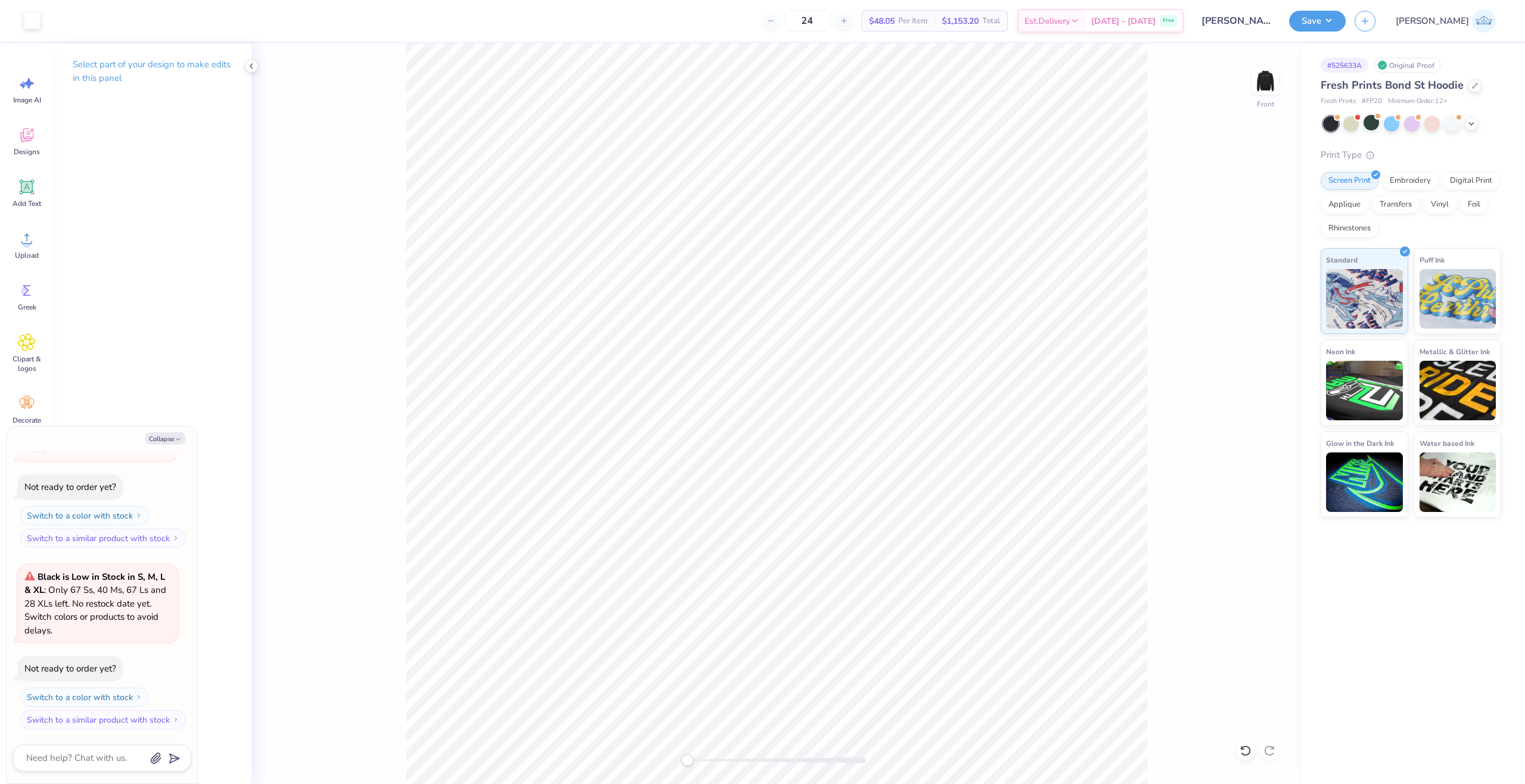
type textarea "x"
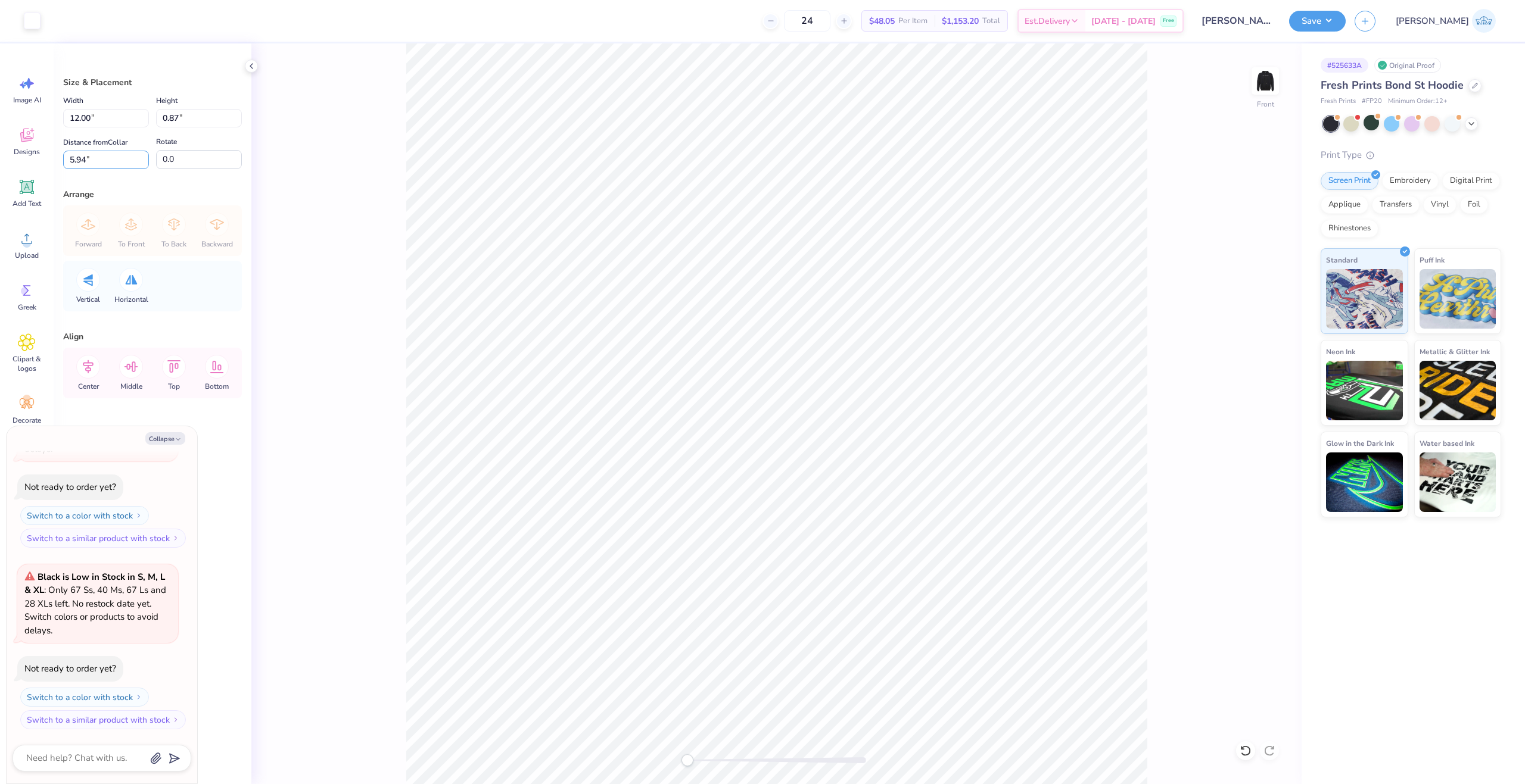
drag, startPoint x: 107, startPoint y: 166, endPoint x: -10, endPoint y: 181, distance: 118.0
click at [0, 181] on html "Art colors 24 $48.05 Per Item $1,153.20 Total Est. Delivery Oct 10 - 13 Free De…" at bounding box center [762, 392] width 1525 height 784
type input "6"
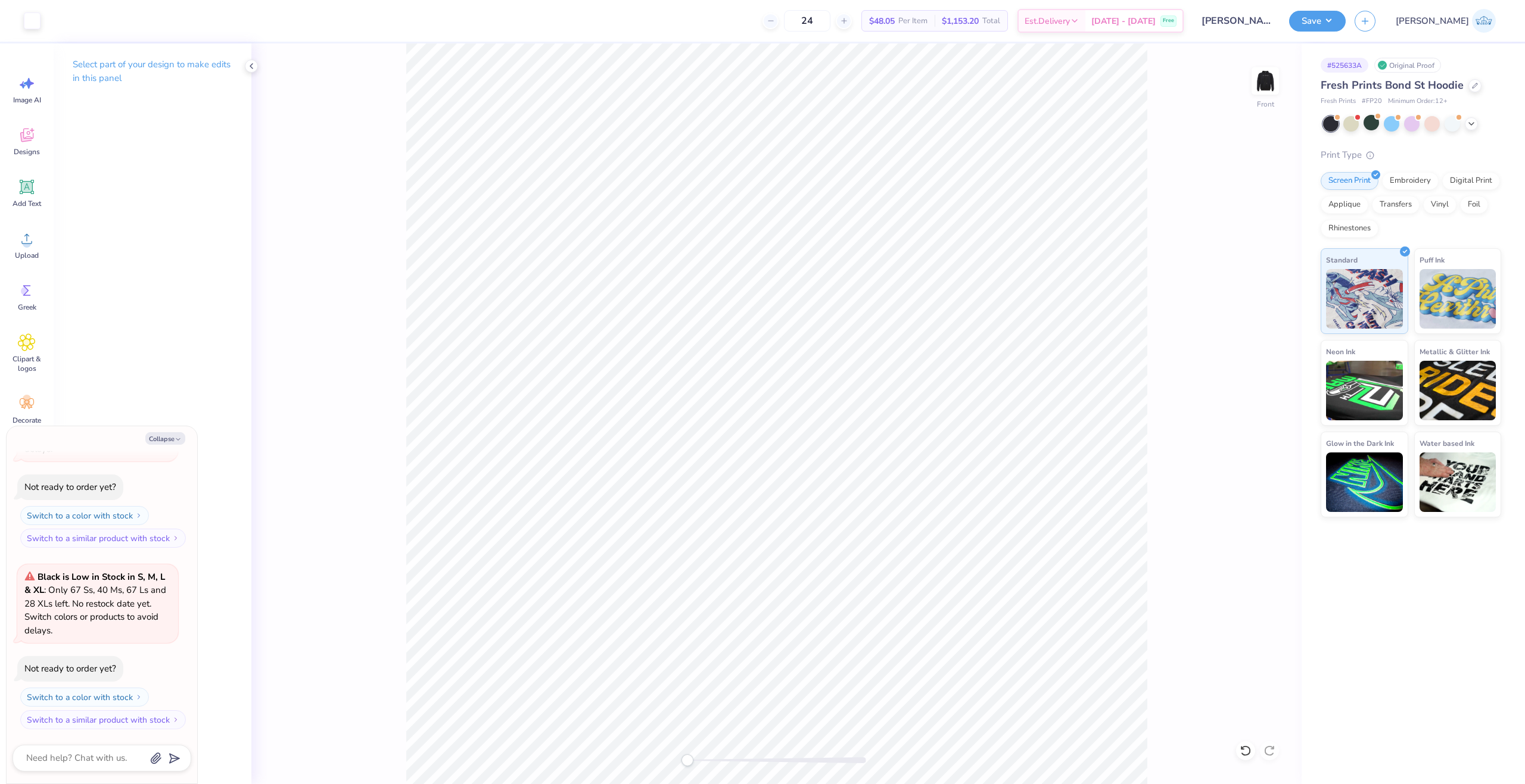
type textarea "x"
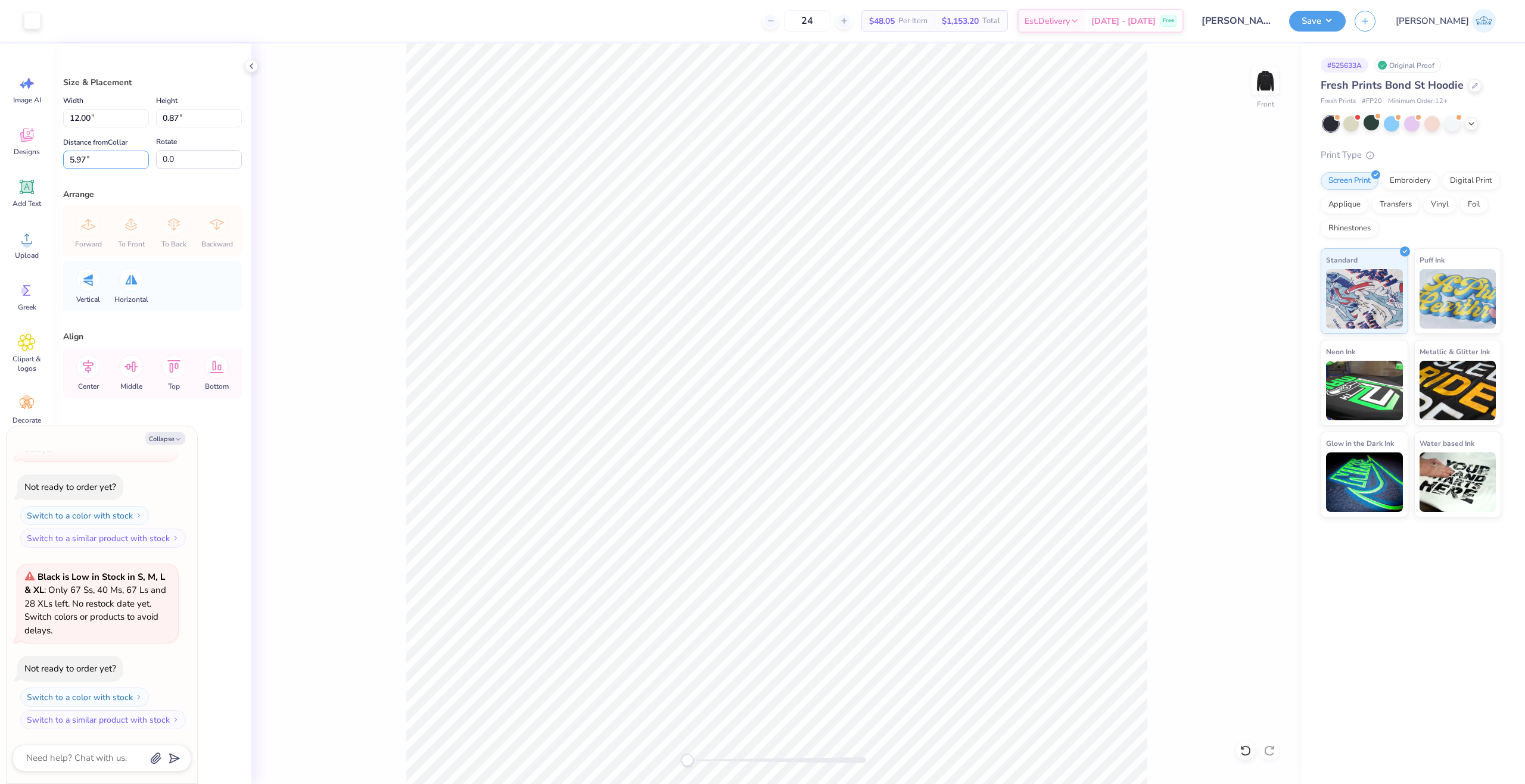
drag, startPoint x: 94, startPoint y: 158, endPoint x: 35, endPoint y: 166, distance: 59.5
click at [35, 167] on div "Art colors 24 $48.05 Per Item $1,153.20 Total Est. Delivery Oct 10 - 13 Free De…" at bounding box center [762, 392] width 1525 height 784
type input "6"
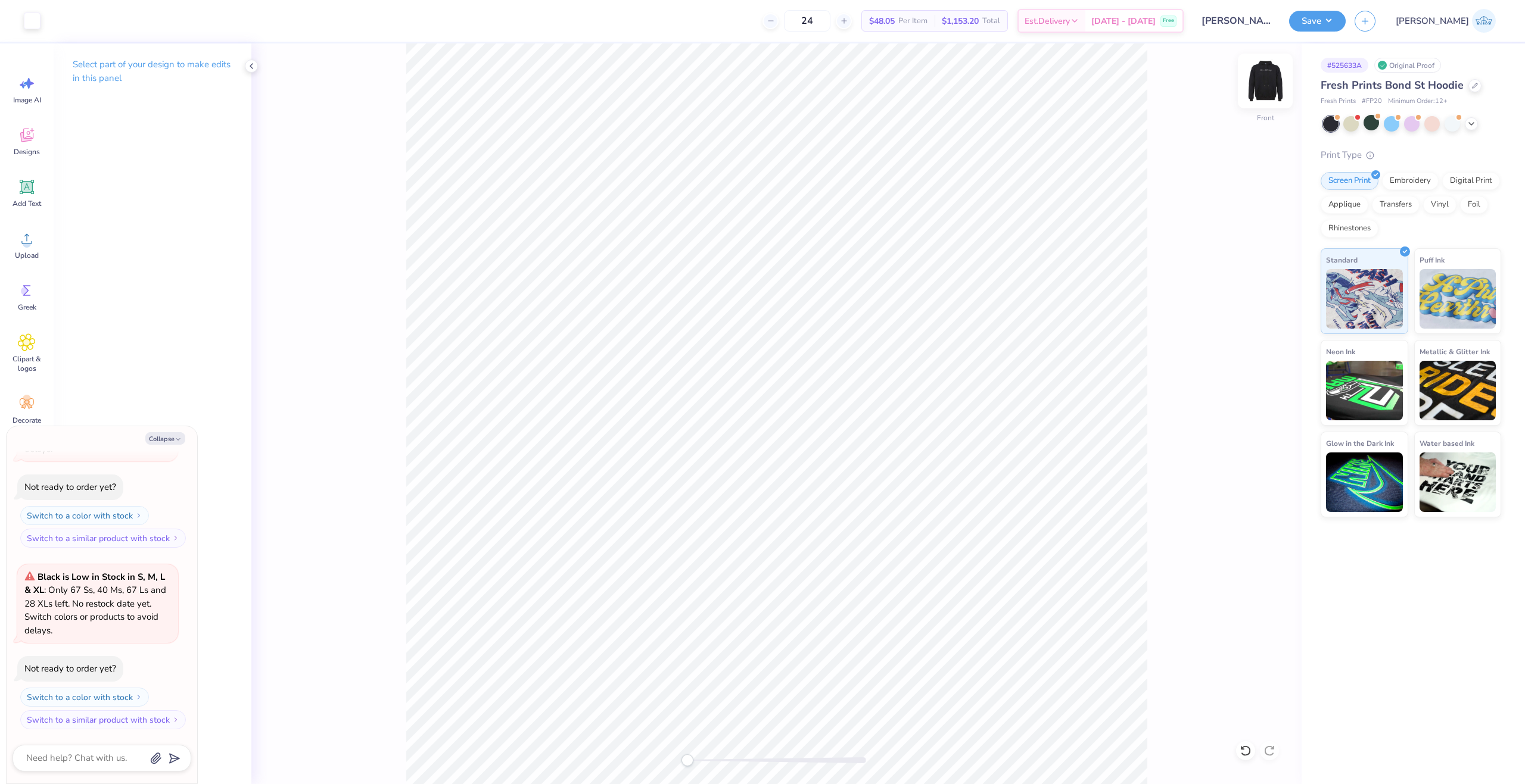
click at [1277, 90] on img at bounding box center [1265, 81] width 48 height 48
click at [1273, 81] on img at bounding box center [1265, 81] width 48 height 48
click at [1273, 81] on img at bounding box center [1264, 81] width 24 height 24
click at [1396, 35] on div "Save JA" at bounding box center [1407, 21] width 236 height 42
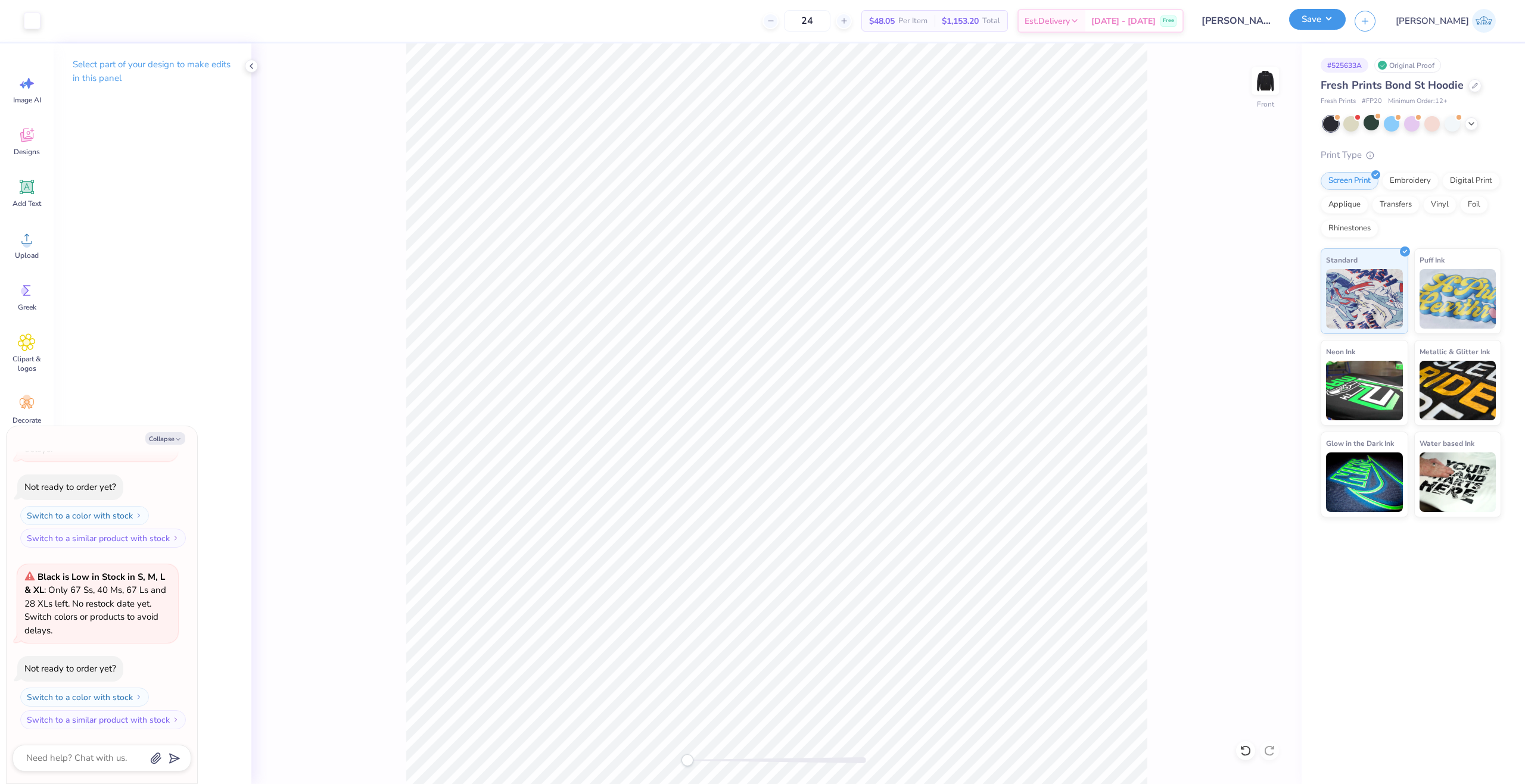
click at [1345, 30] on button "Save" at bounding box center [1317, 19] width 57 height 21
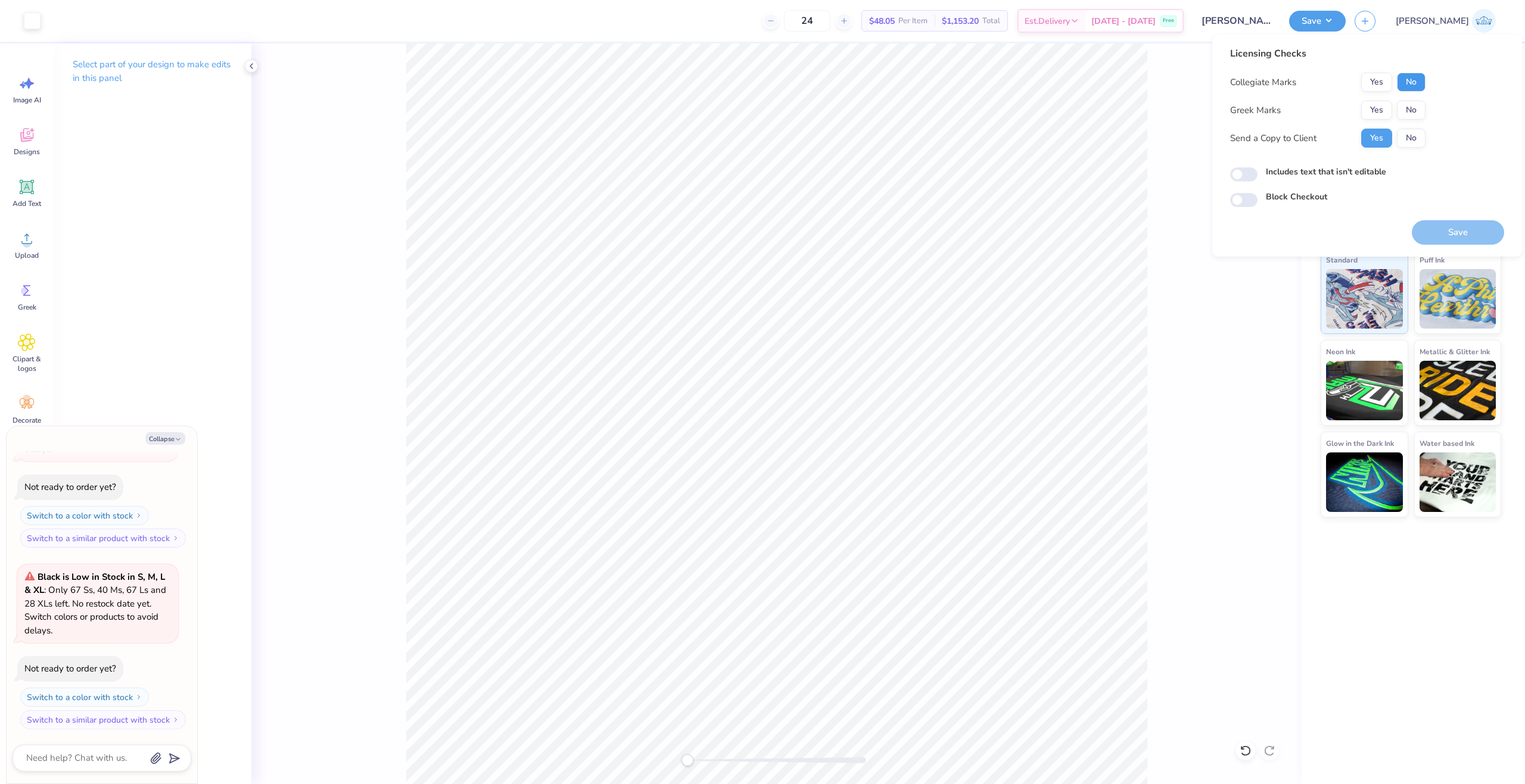
click at [1421, 90] on button "No" at bounding box center [1410, 82] width 28 height 19
click at [1420, 106] on button "No" at bounding box center [1410, 110] width 28 height 19
type textarea "x"
click at [1242, 177] on input "Includes text that isn't editable" at bounding box center [1244, 174] width 28 height 15
checkbox input "true"
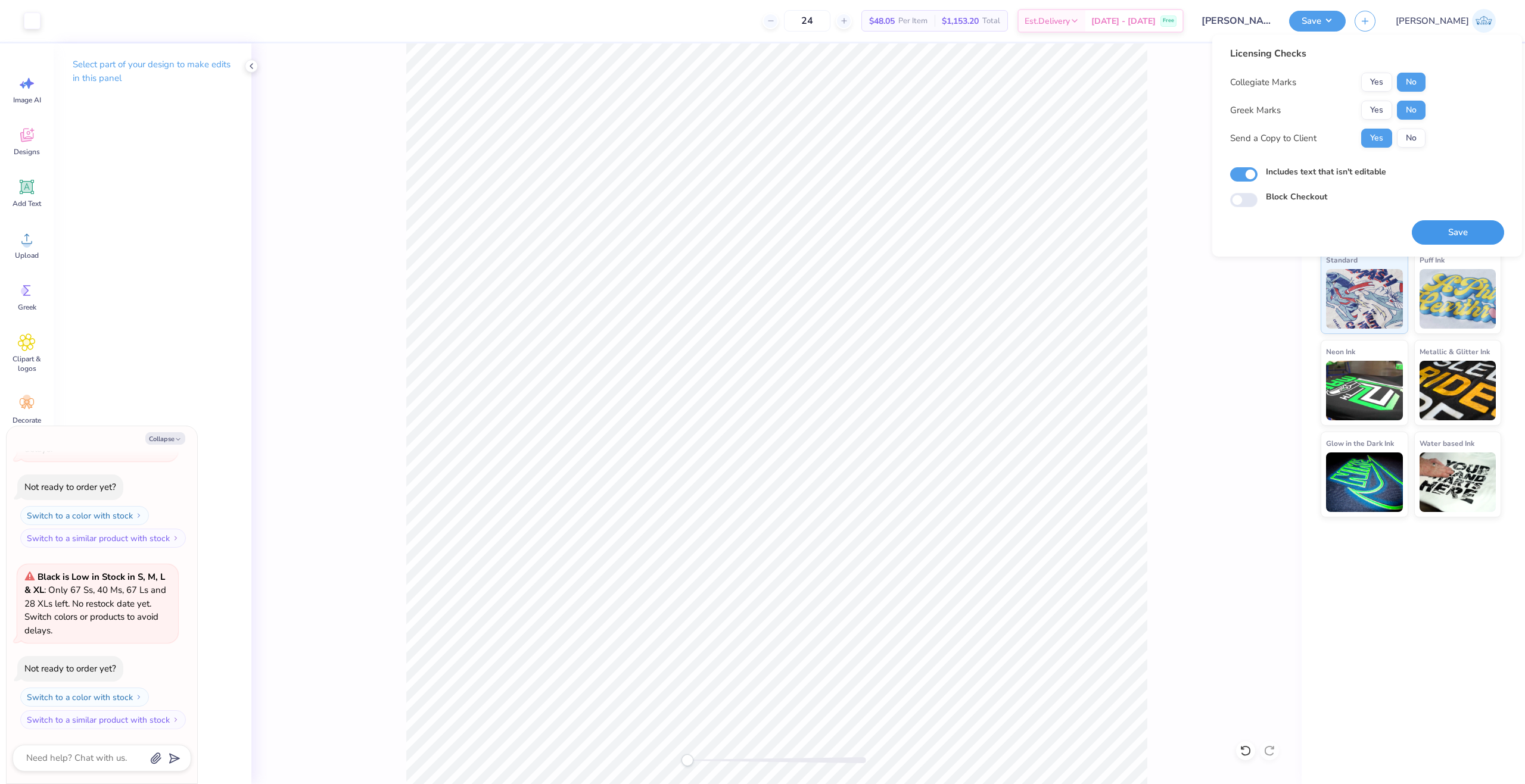
click at [1432, 234] on button "Save" at bounding box center [1457, 233] width 92 height 25
type textarea "x"
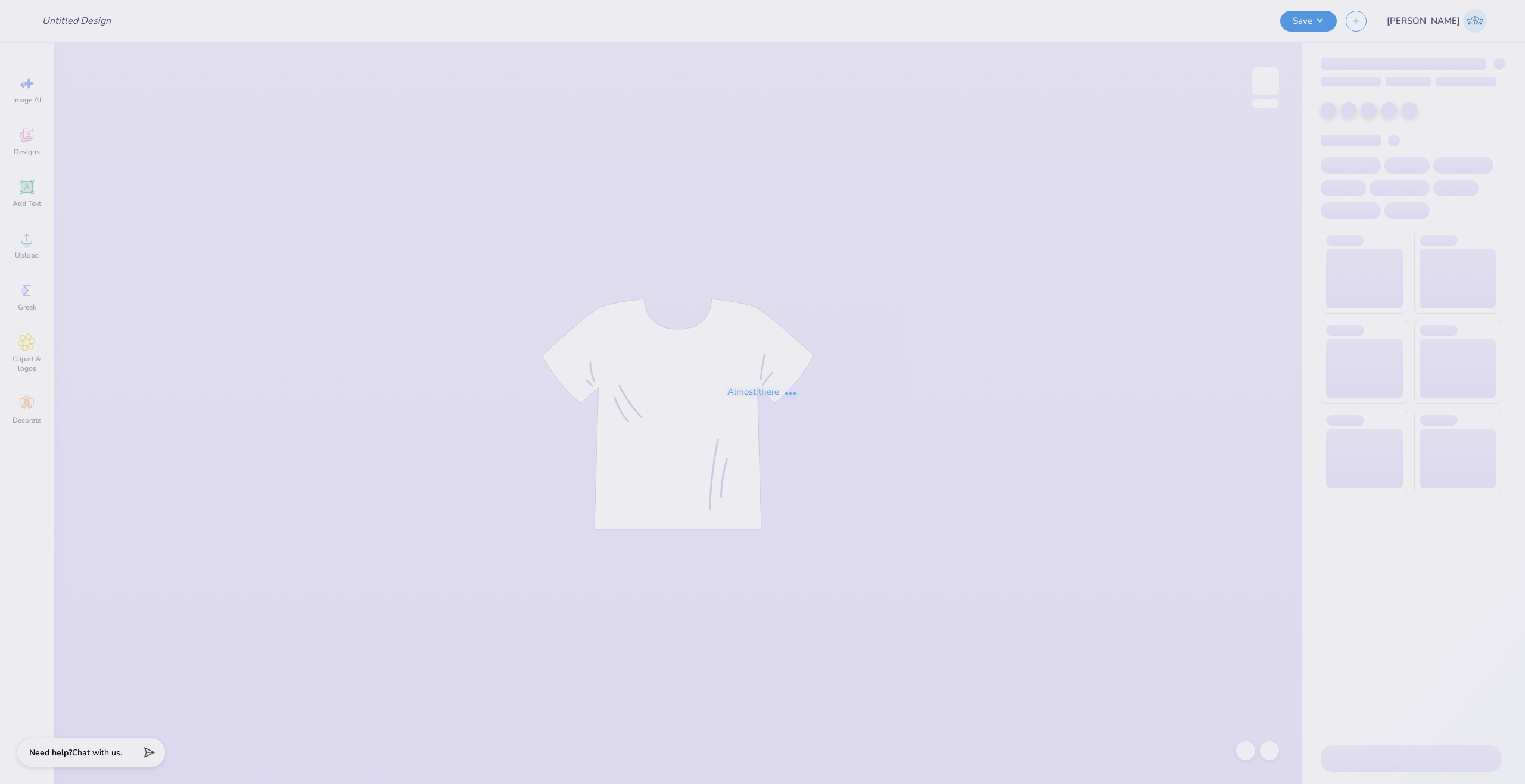
type input "Fall party - merch"
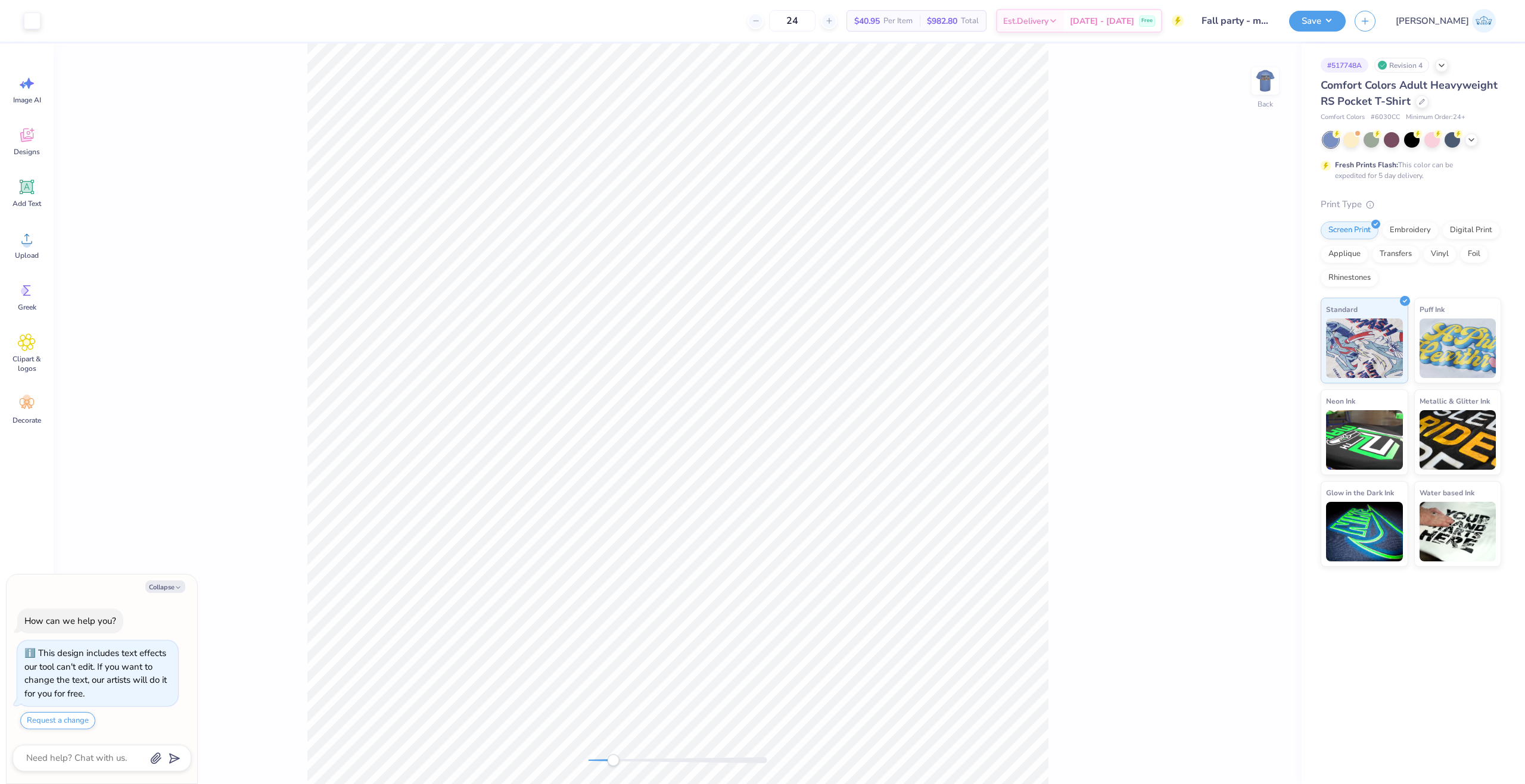
drag, startPoint x: 590, startPoint y: 763, endPoint x: 613, endPoint y: 758, distance: 23.5
click at [613, 758] on div "Accessibility label" at bounding box center [613, 760] width 12 height 12
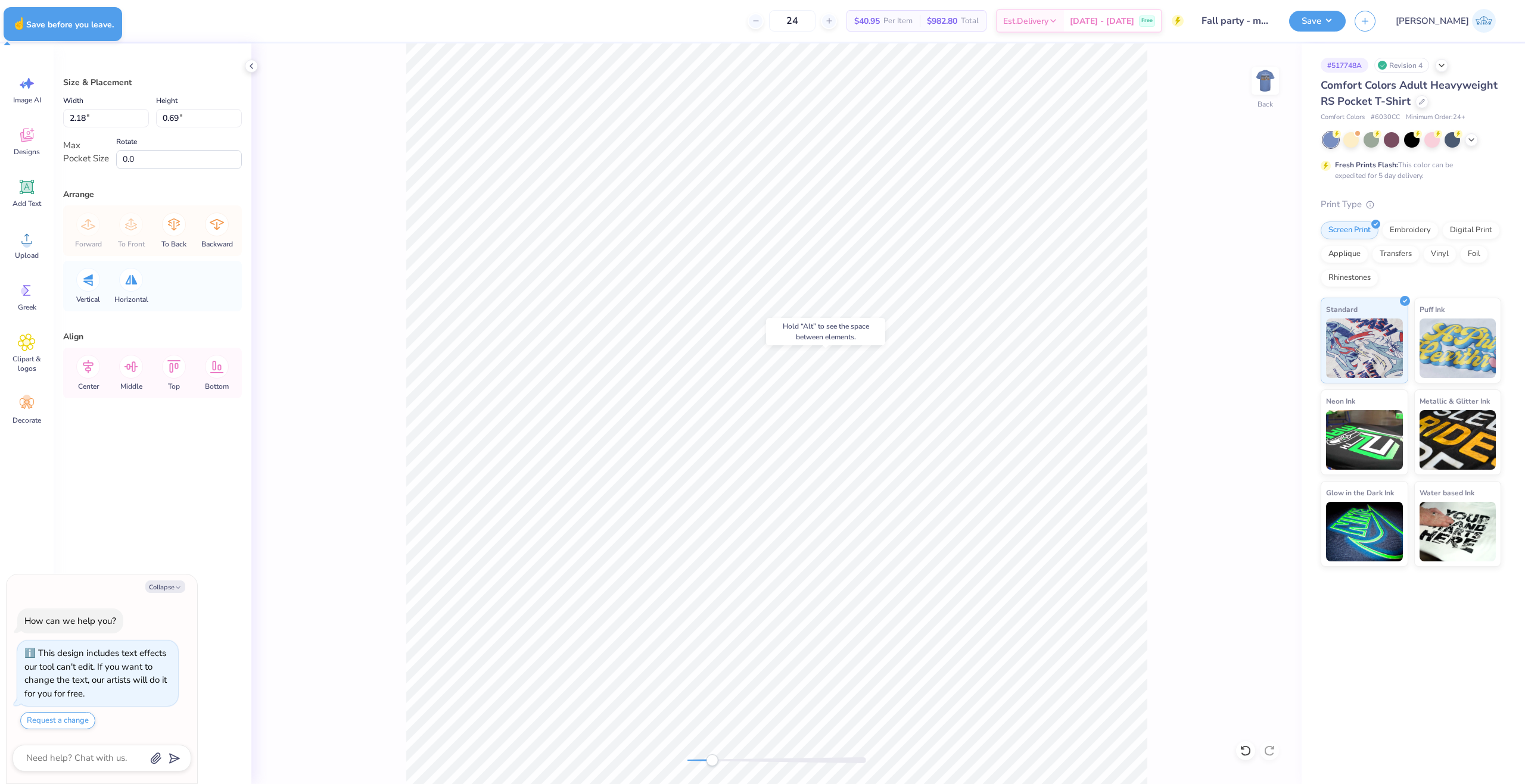
type textarea "x"
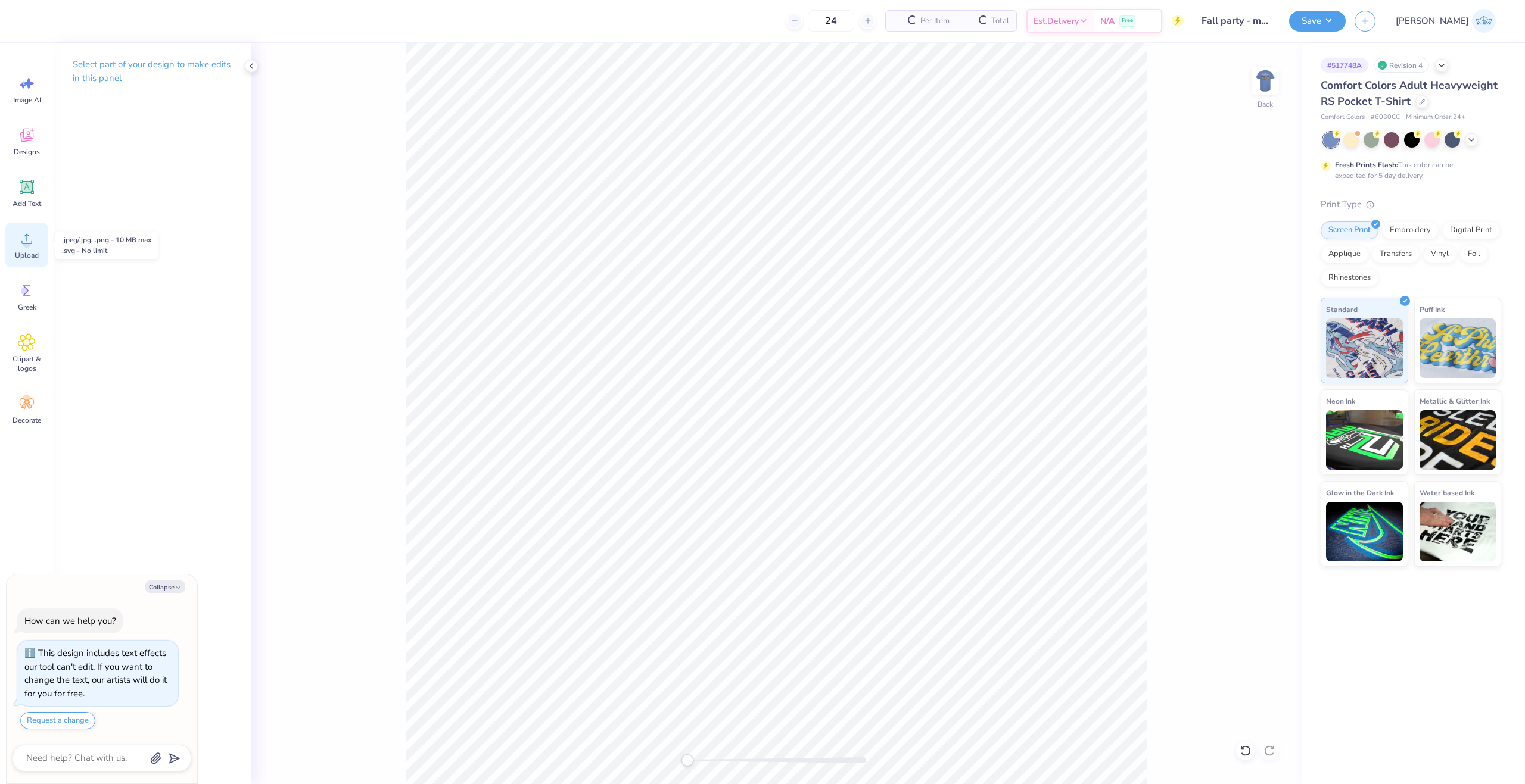
click at [25, 246] on circle at bounding box center [26, 243] width 8 height 8
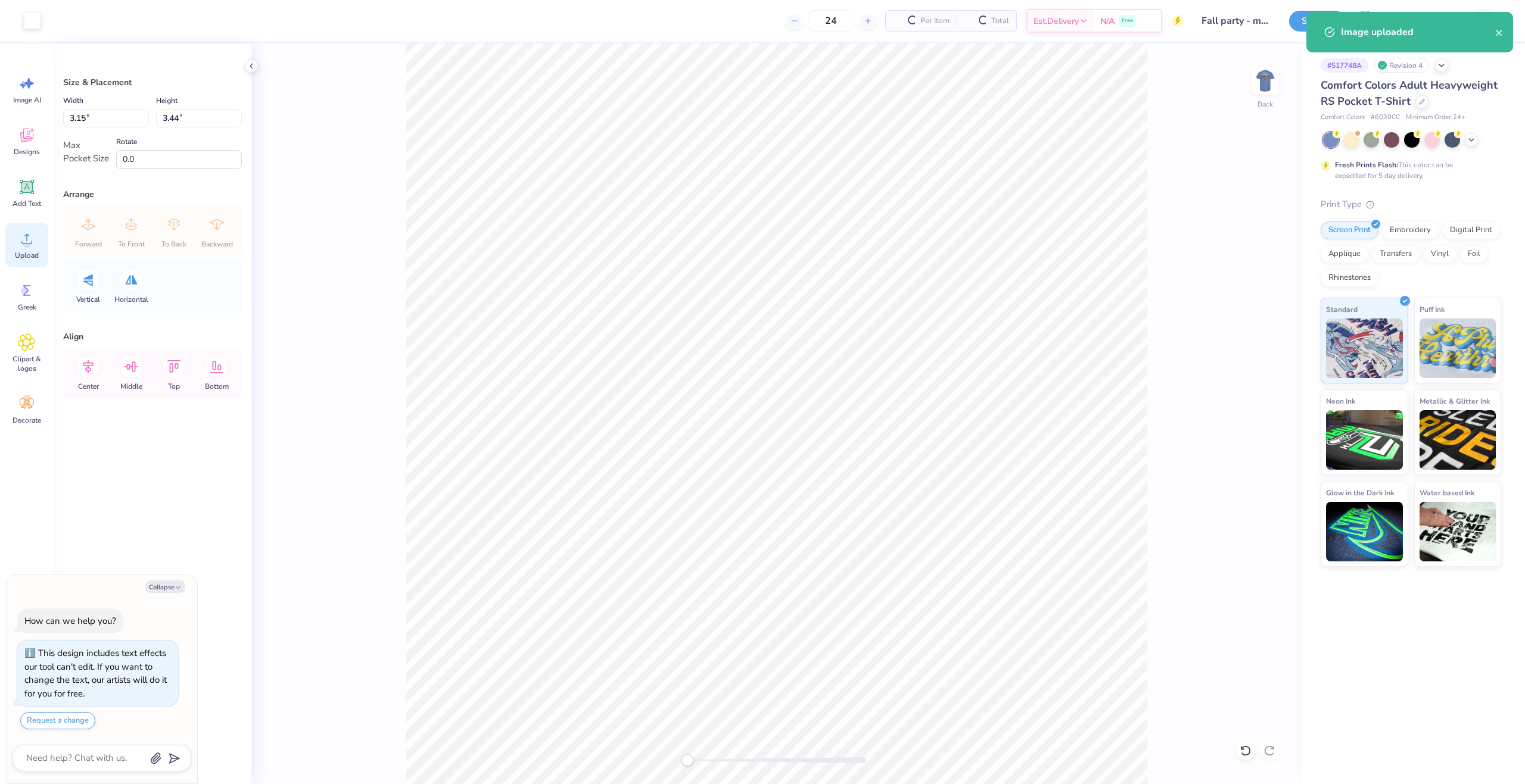
type textarea "x"
drag, startPoint x: 113, startPoint y: 106, endPoint x: 85, endPoint y: 115, distance: 29.4
click at [85, 115] on div "Width 3.15 3.15 "" at bounding box center [106, 111] width 86 height 34
click at [85, 115] on input "3.15" at bounding box center [106, 118] width 86 height 18
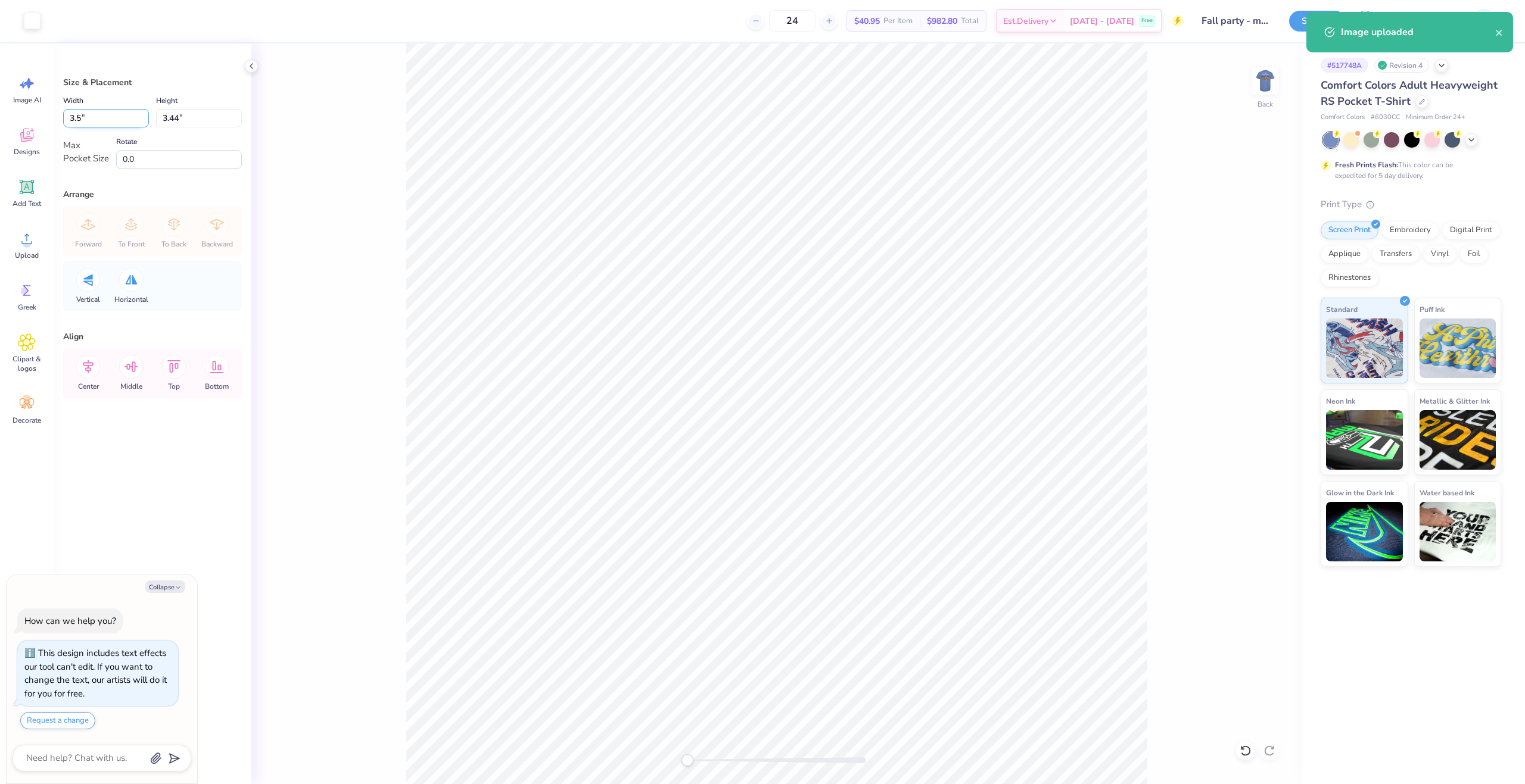
type input "3.5"
type textarea "x"
type input "3.21"
type input "3.50"
click at [94, 373] on icon at bounding box center [88, 367] width 24 height 24
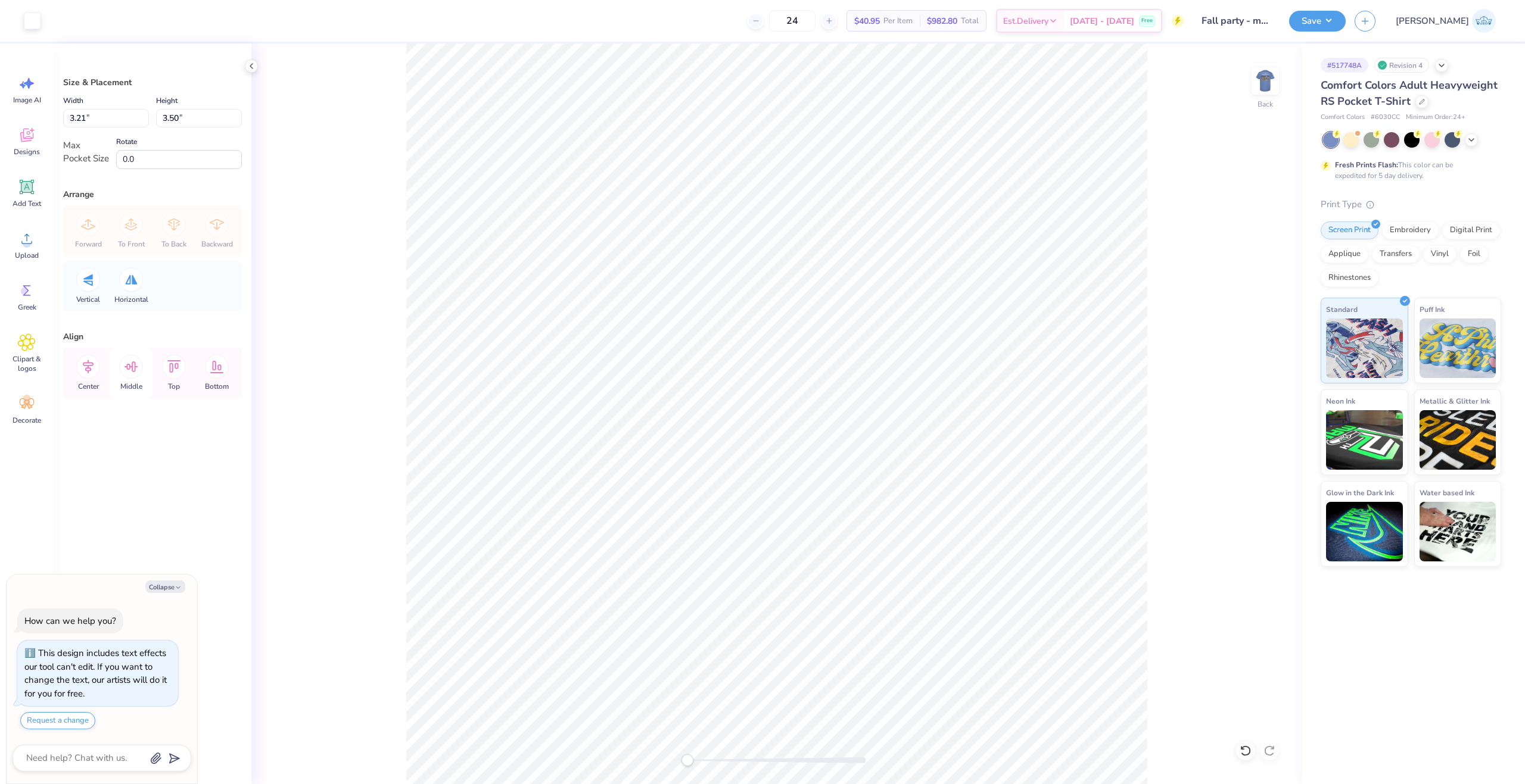
click at [125, 363] on icon at bounding box center [131, 367] width 24 height 24
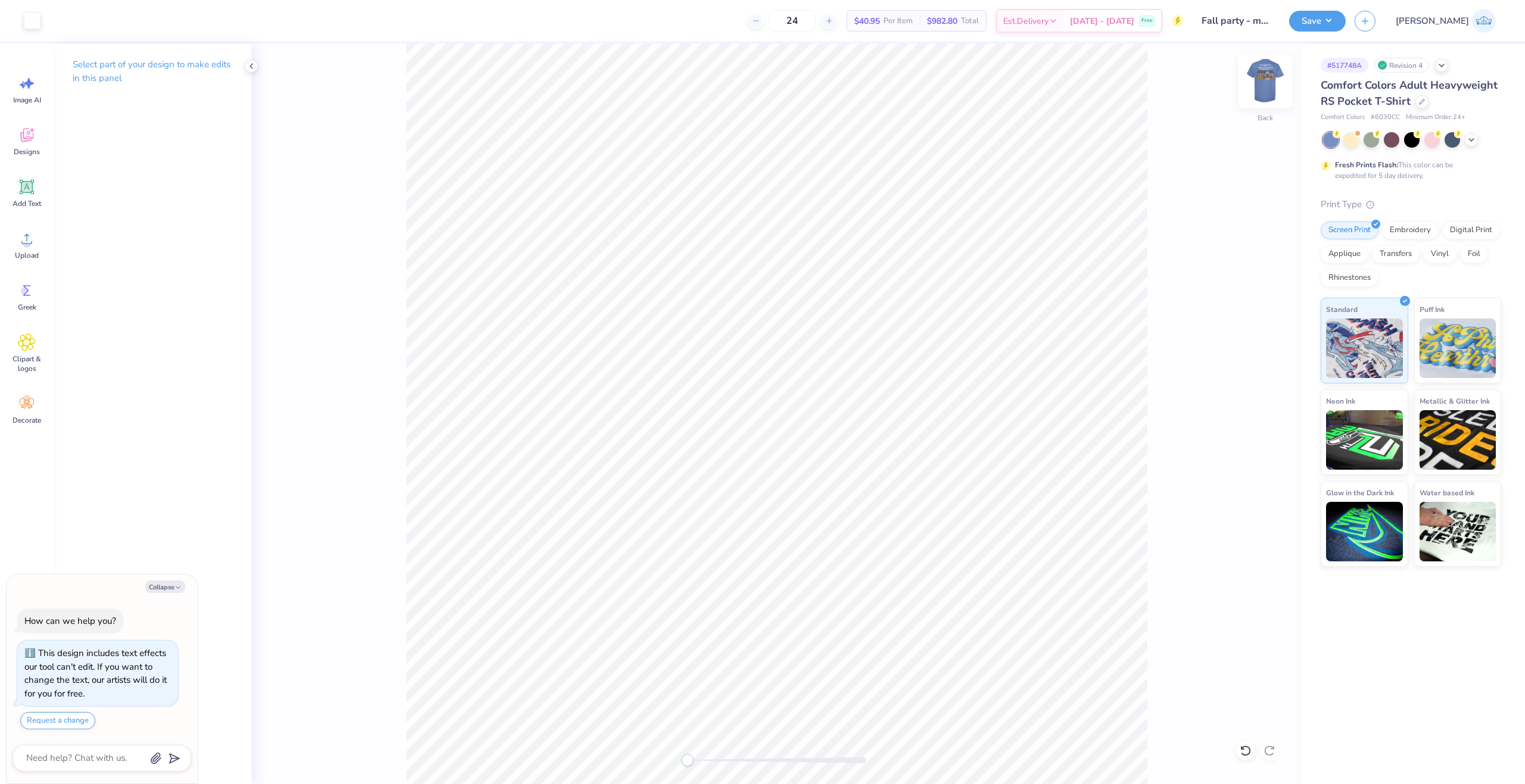
click at [1258, 94] on img at bounding box center [1265, 81] width 48 height 48
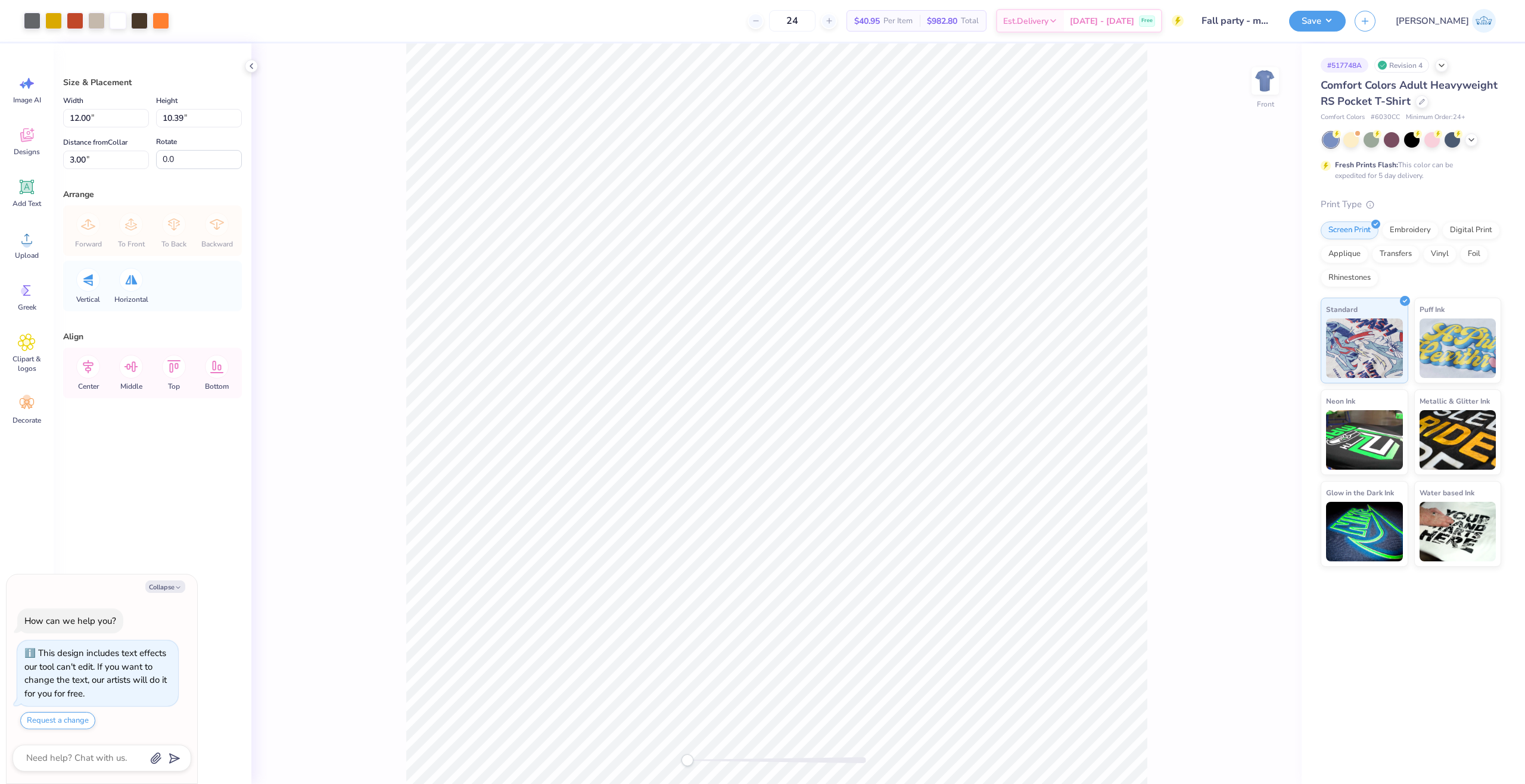
click at [1281, 78] on div "Front" at bounding box center [776, 414] width 1050 height 741
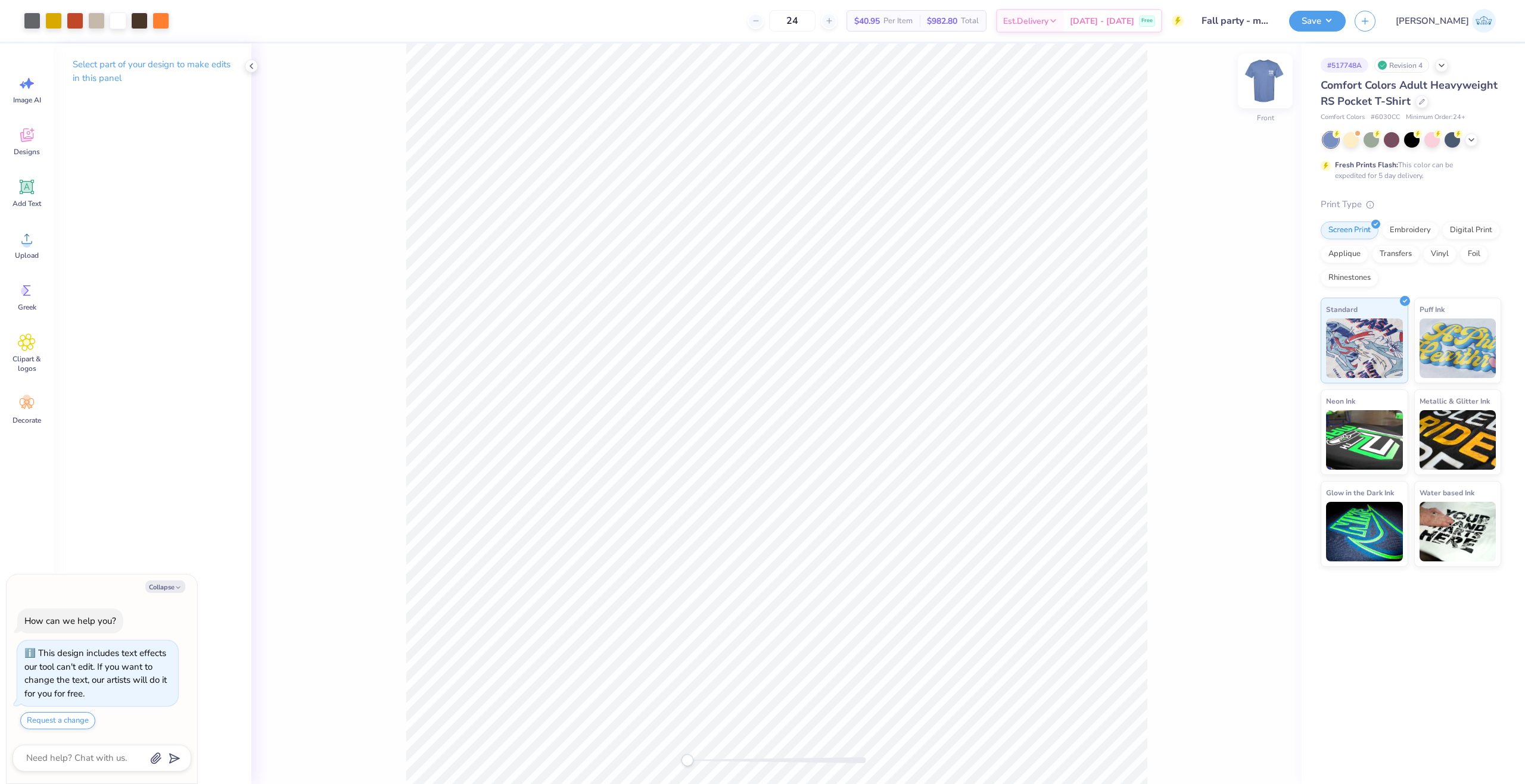
click at [1265, 75] on img at bounding box center [1265, 81] width 48 height 48
click at [1345, 19] on button "Save" at bounding box center [1317, 19] width 57 height 21
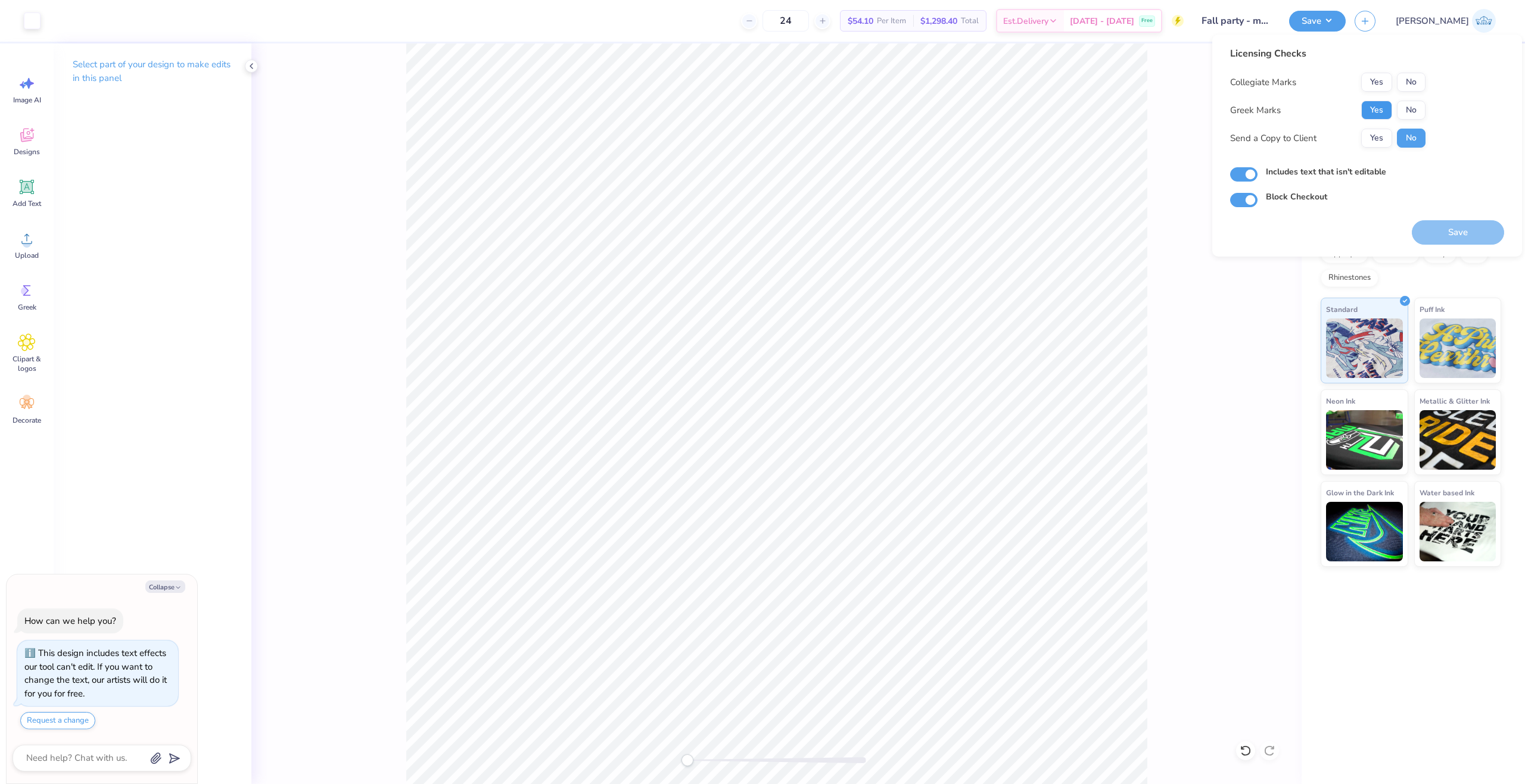
click at [1378, 104] on button "Yes" at bounding box center [1376, 110] width 31 height 19
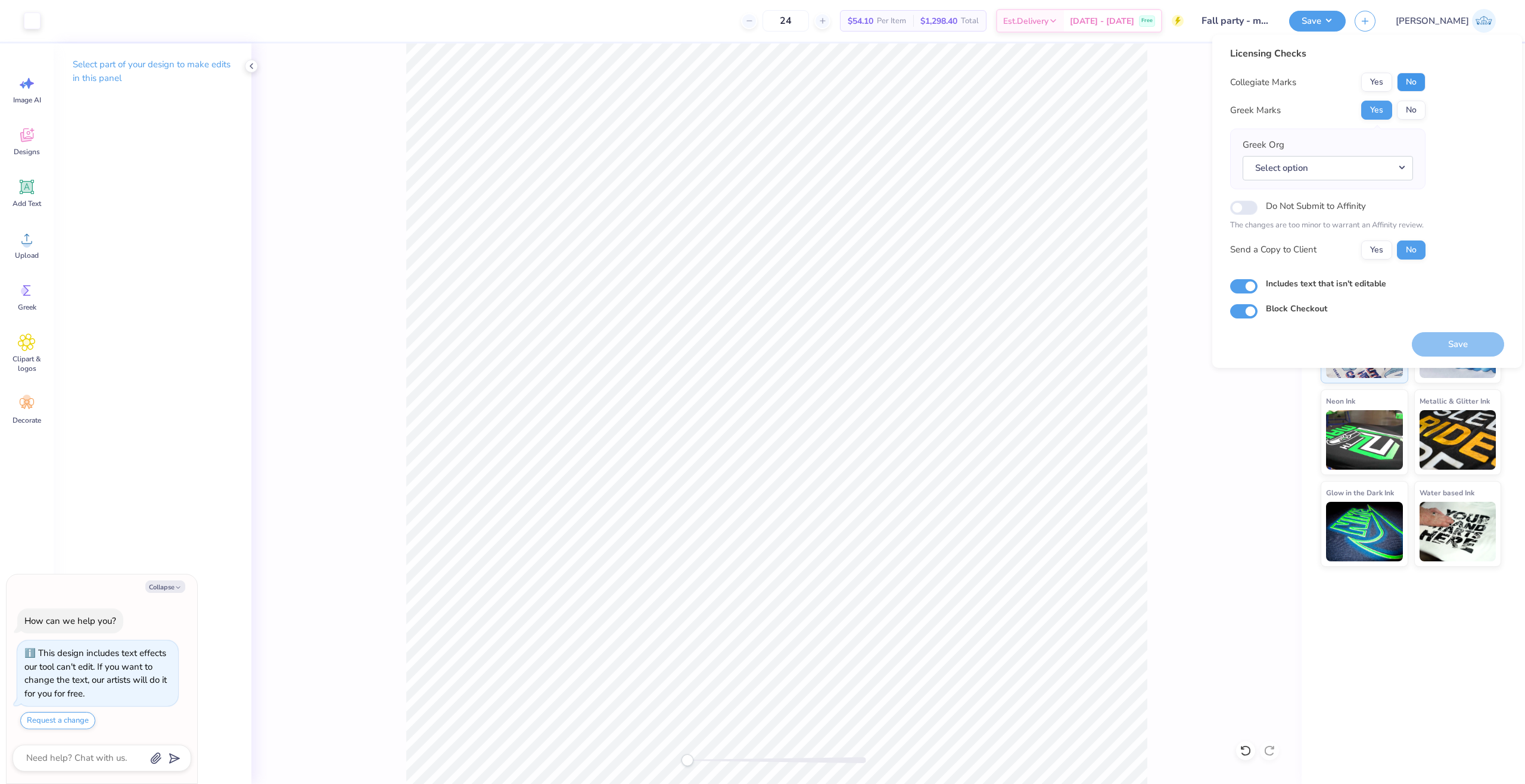
click at [1410, 82] on button "No" at bounding box center [1410, 82] width 28 height 19
click at [1384, 251] on button "Yes" at bounding box center [1376, 250] width 31 height 19
click at [1435, 347] on button "Save" at bounding box center [1457, 344] width 92 height 25
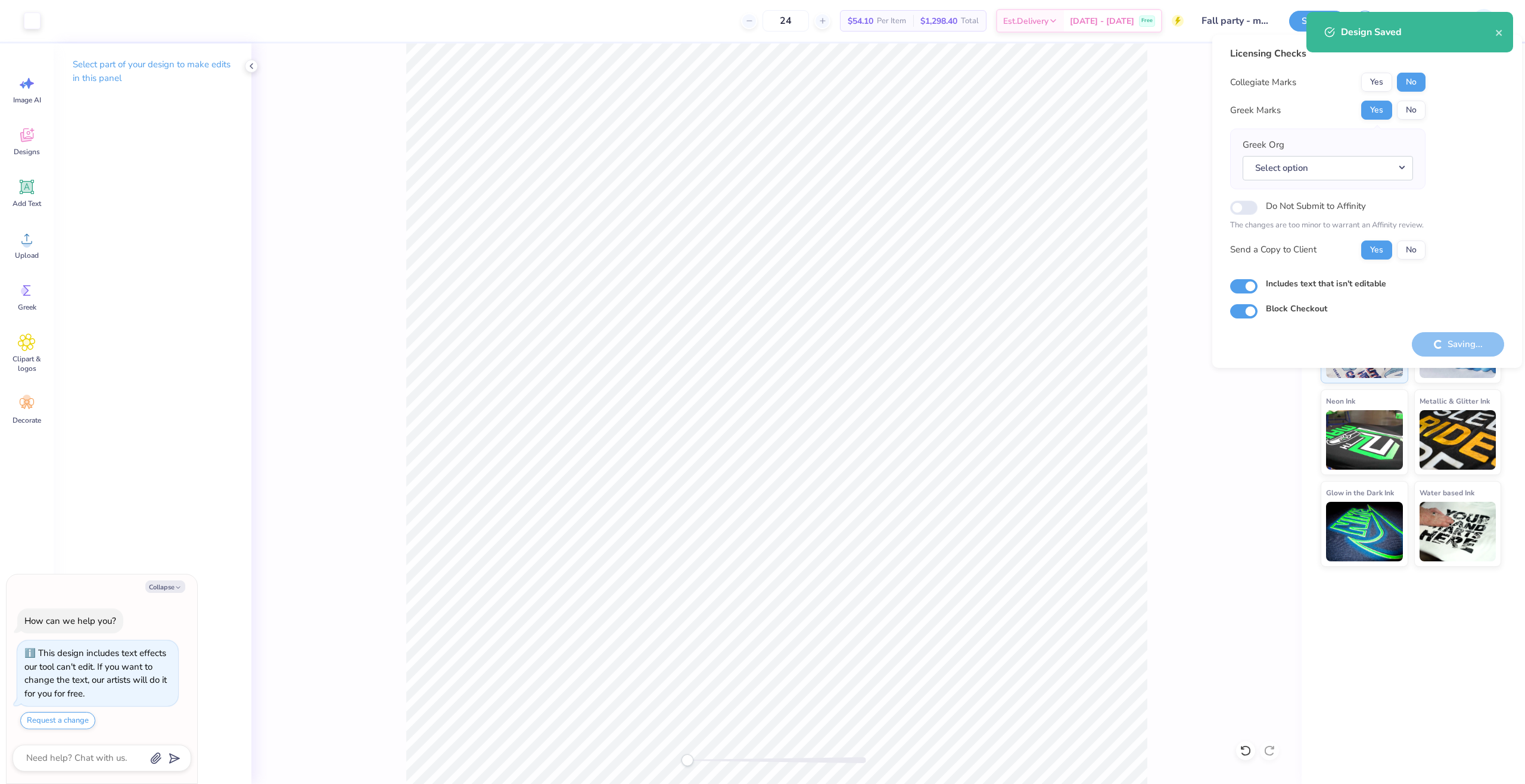
type textarea "x"
